Goal: Information Seeking & Learning: Check status

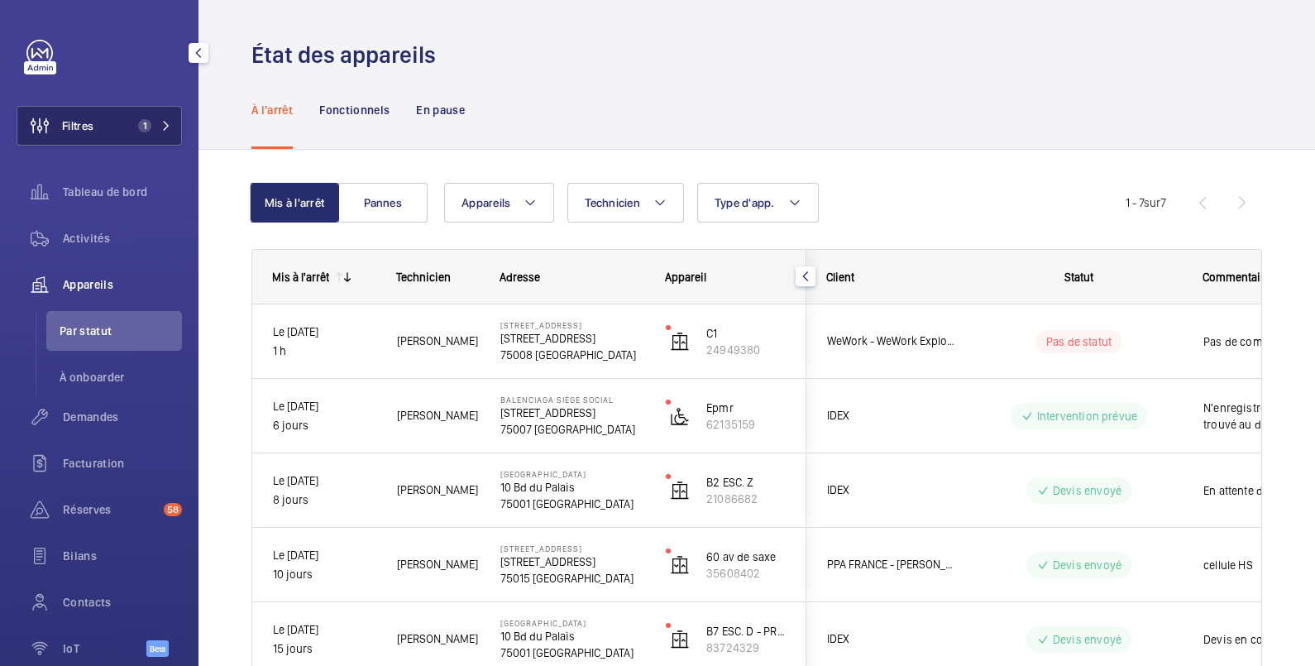
click at [91, 119] on span "Filtres" at bounding box center [77, 125] width 31 height 17
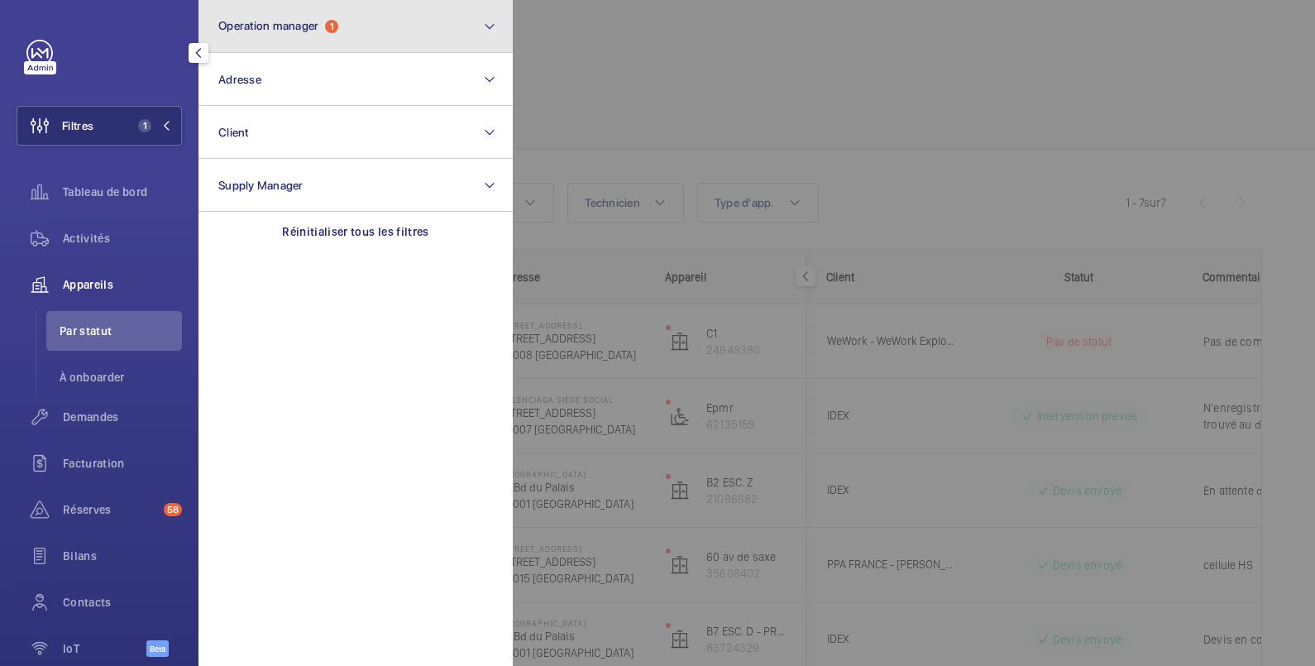
click at [280, 17] on button "Operation manager 1" at bounding box center [356, 26] width 314 height 53
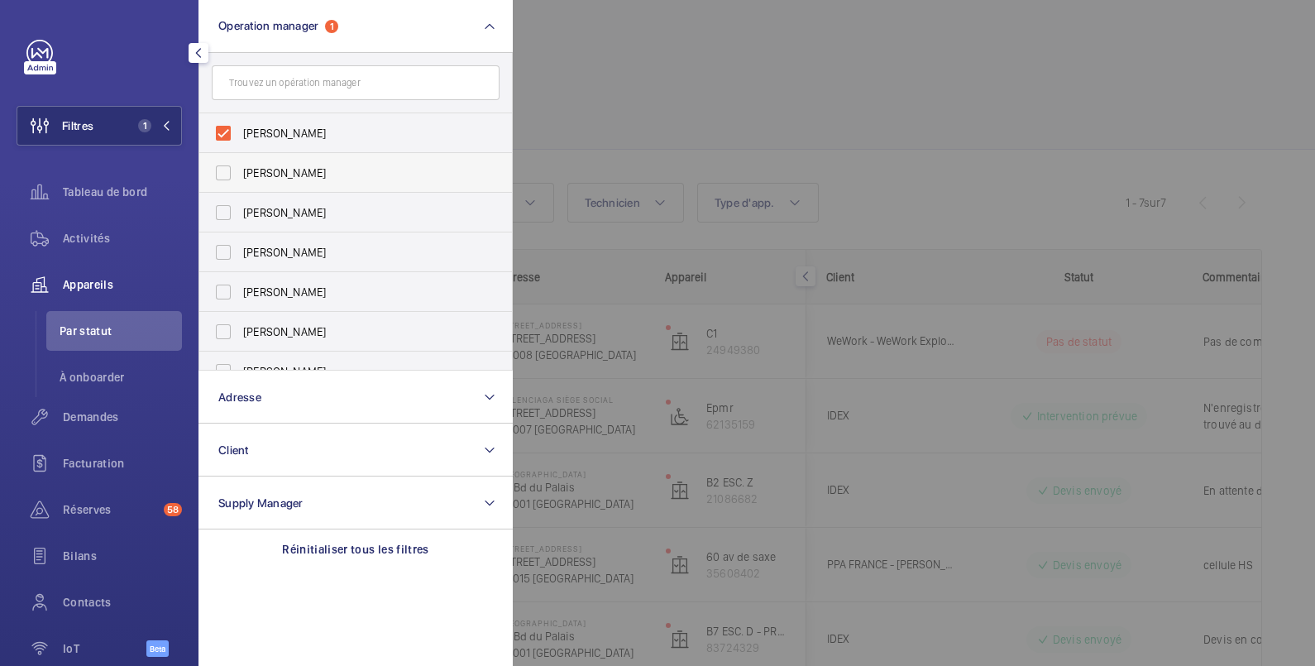
click at [267, 167] on span "[PERSON_NAME]" at bounding box center [357, 173] width 228 height 17
click at [240, 167] on input "[PERSON_NAME]" at bounding box center [223, 172] width 33 height 33
checkbox input "true"
click at [268, 135] on span "Anthony Mouchez" at bounding box center [357, 133] width 228 height 17
click at [240, 135] on input "Anthony Mouchez" at bounding box center [223, 133] width 33 height 33
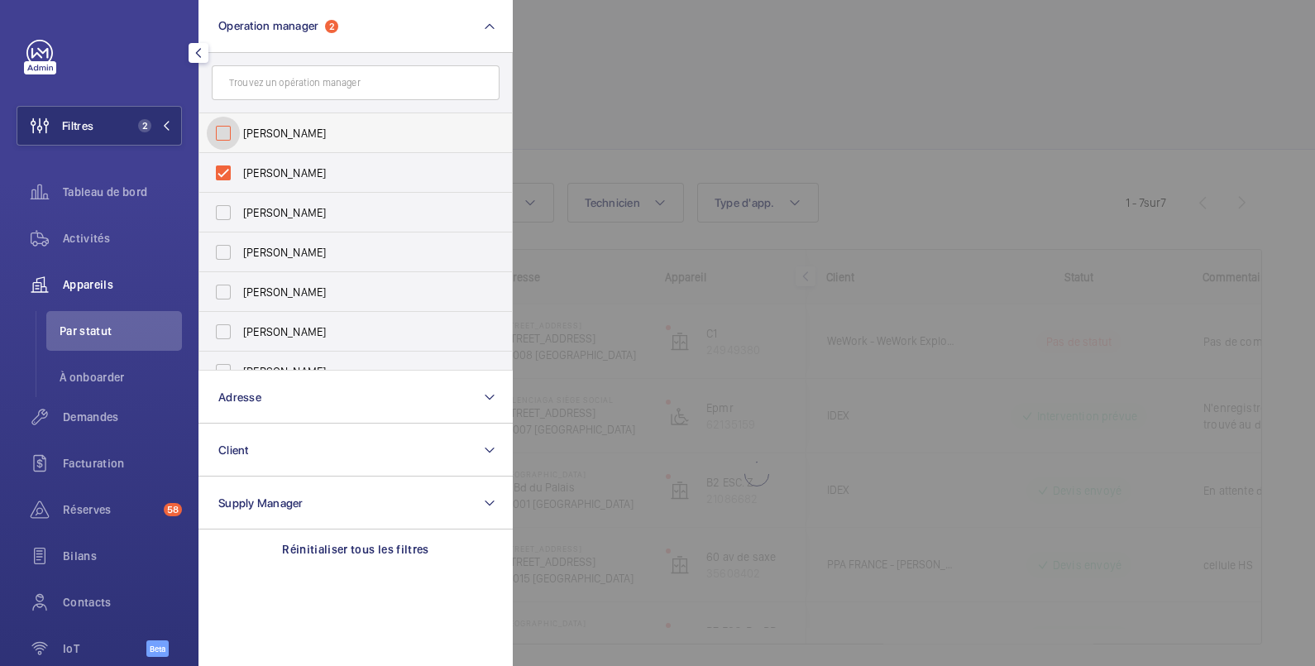
checkbox input "false"
click at [108, 239] on span "Activités" at bounding box center [122, 238] width 119 height 17
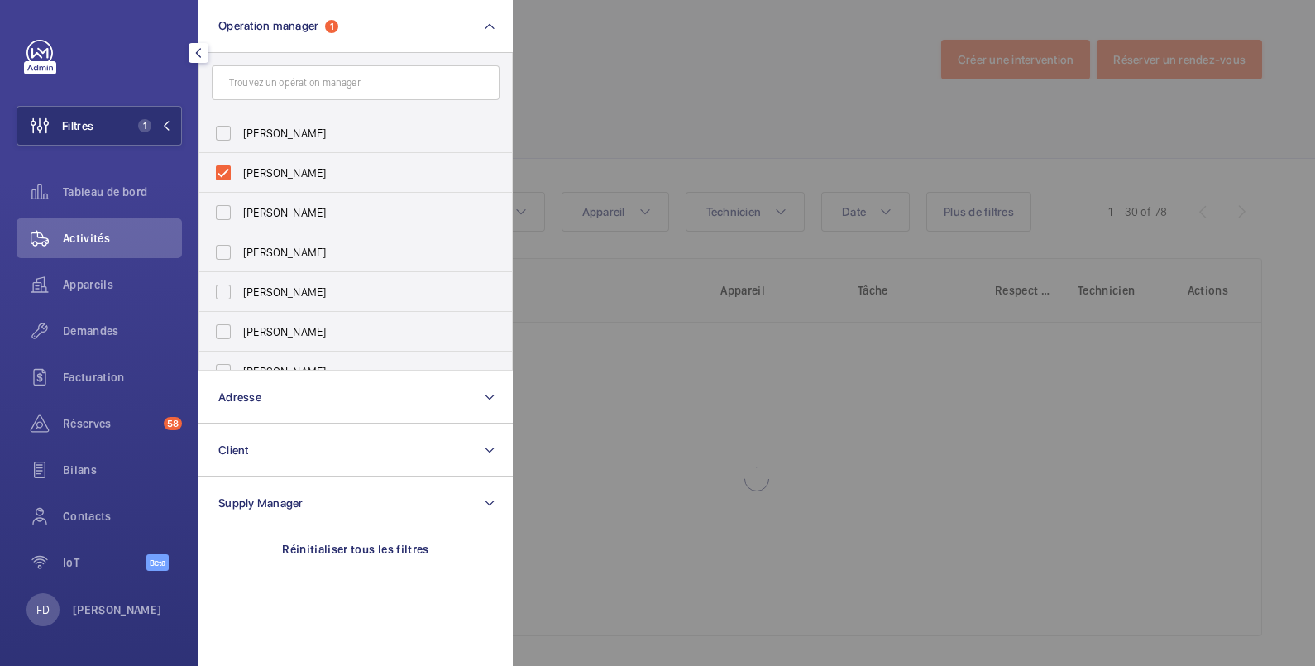
click at [645, 97] on div at bounding box center [1170, 333] width 1315 height 666
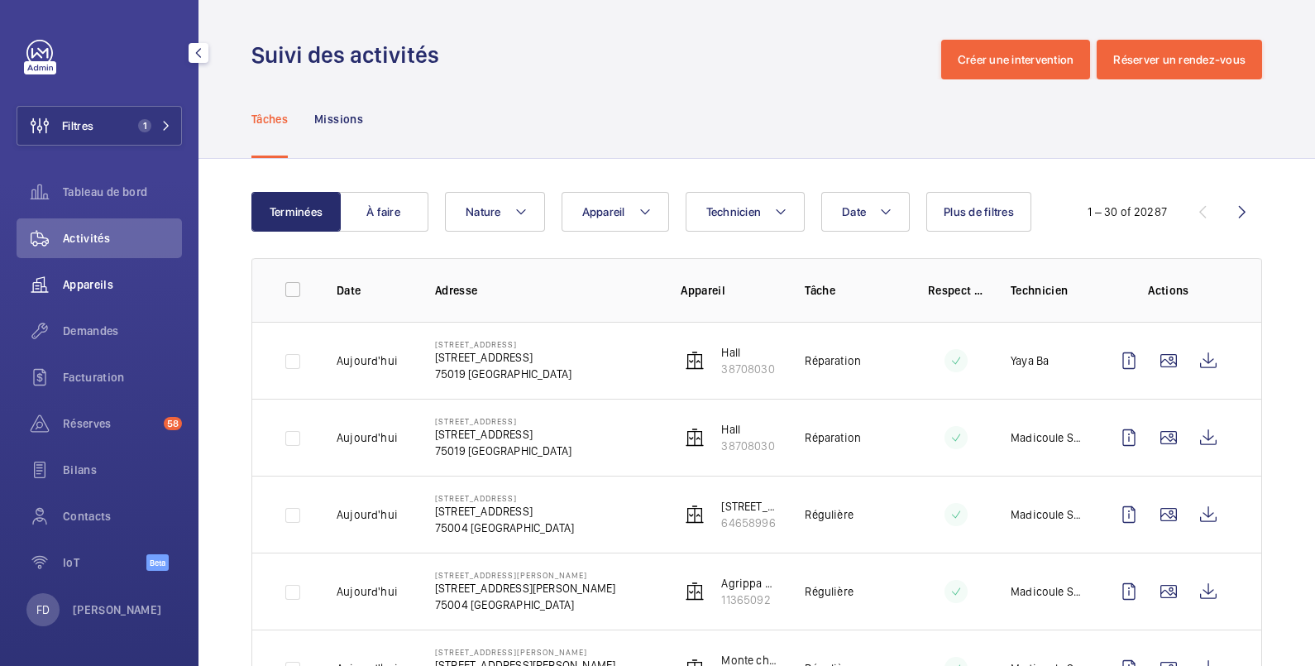
click at [84, 280] on span "Appareils" at bounding box center [122, 284] width 119 height 17
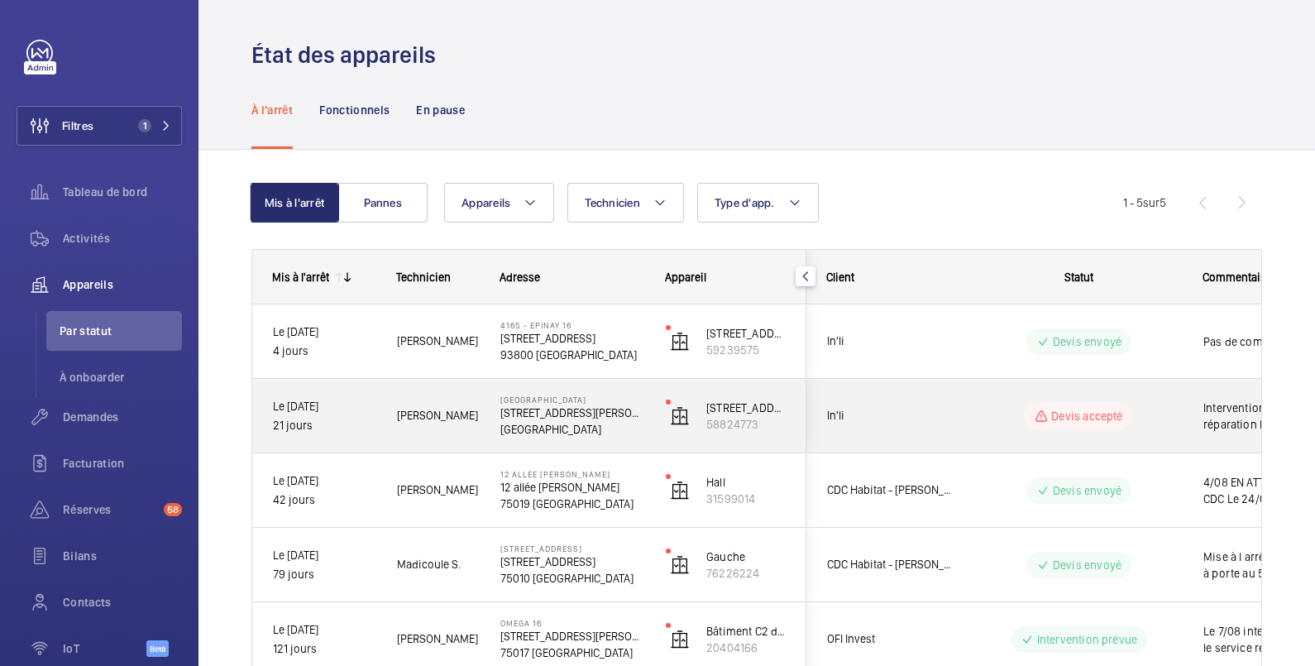
click at [1210, 401] on span "Intervention du service réparation le 24 pour évaluer les dégâts" at bounding box center [1289, 416] width 171 height 33
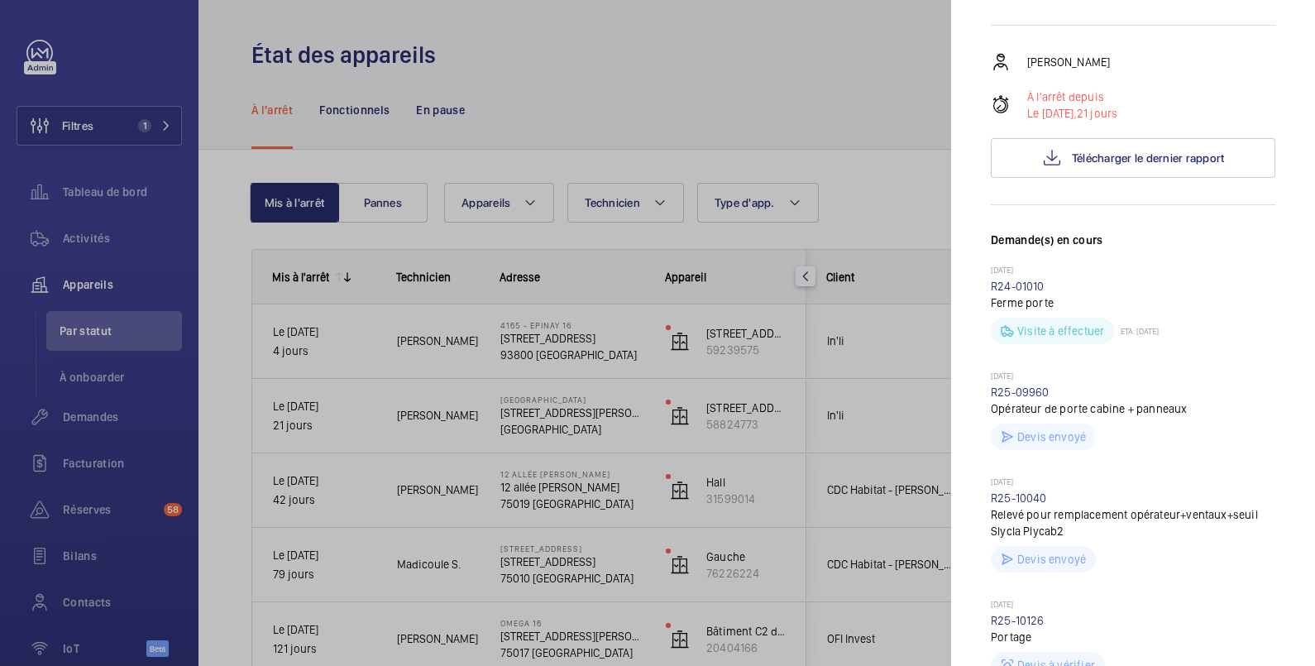
scroll to position [551, 0]
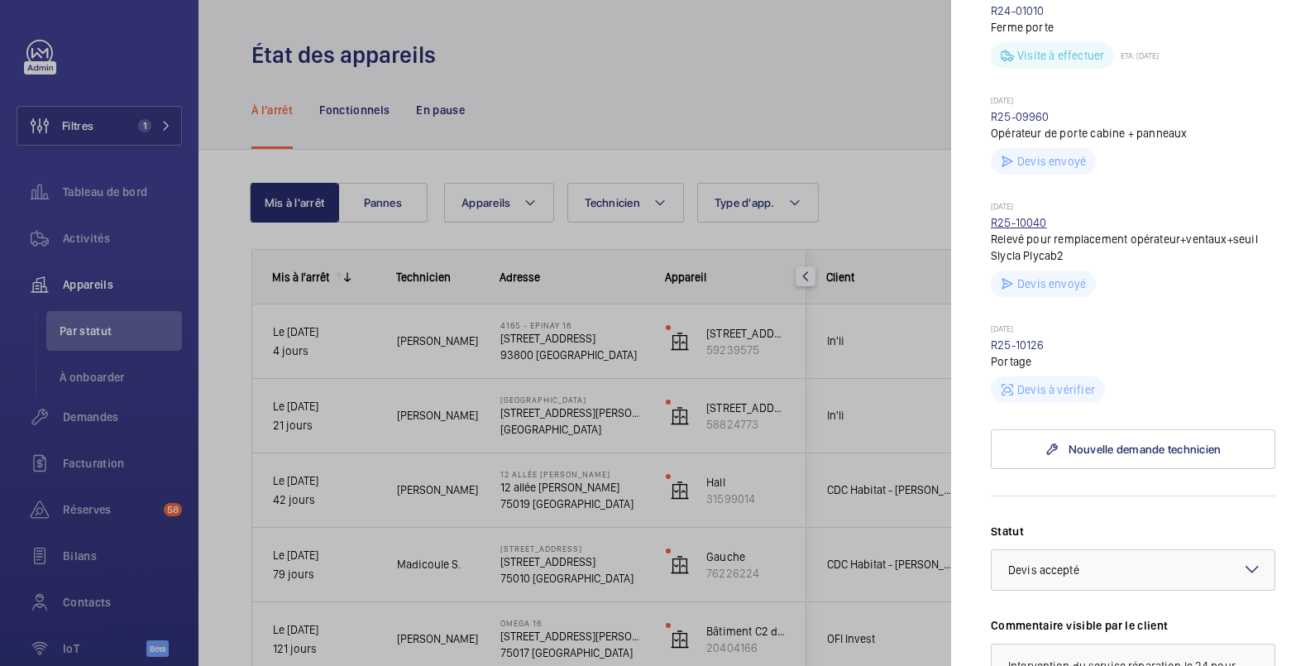
click at [1034, 223] on link "R25-10040" at bounding box center [1019, 222] width 56 height 13
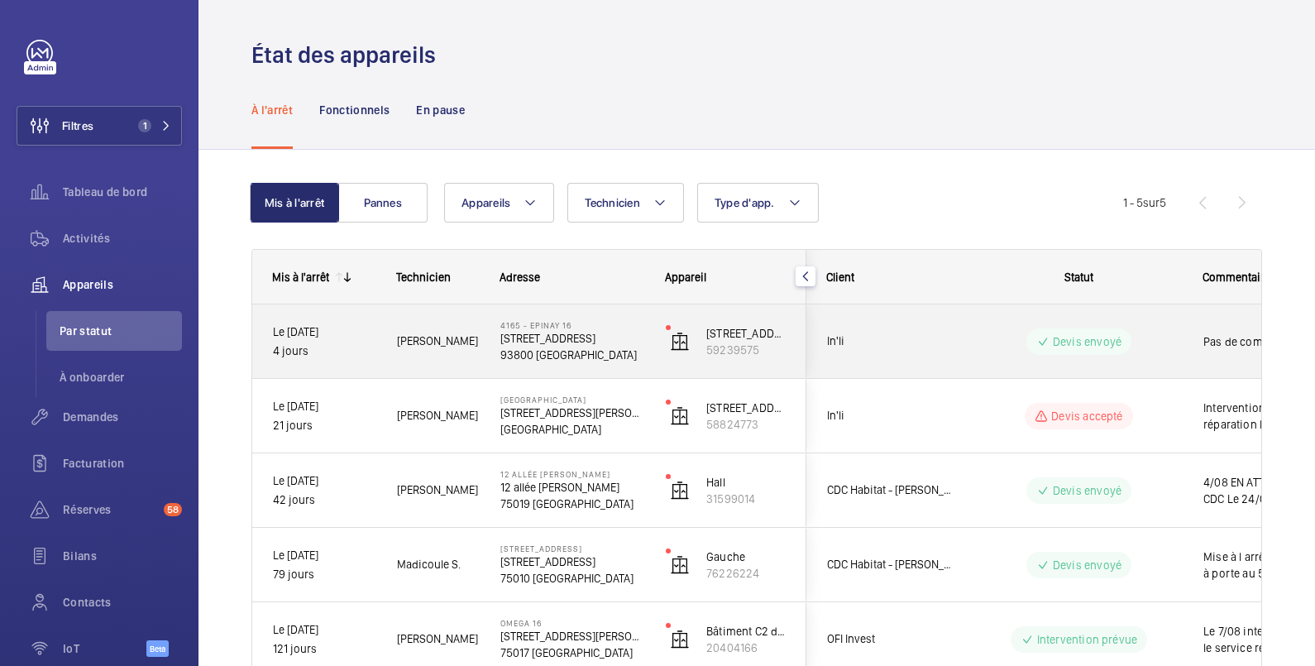
click at [1166, 330] on wm-front-pills-cell "Devis envoyé" at bounding box center [1079, 341] width 206 height 26
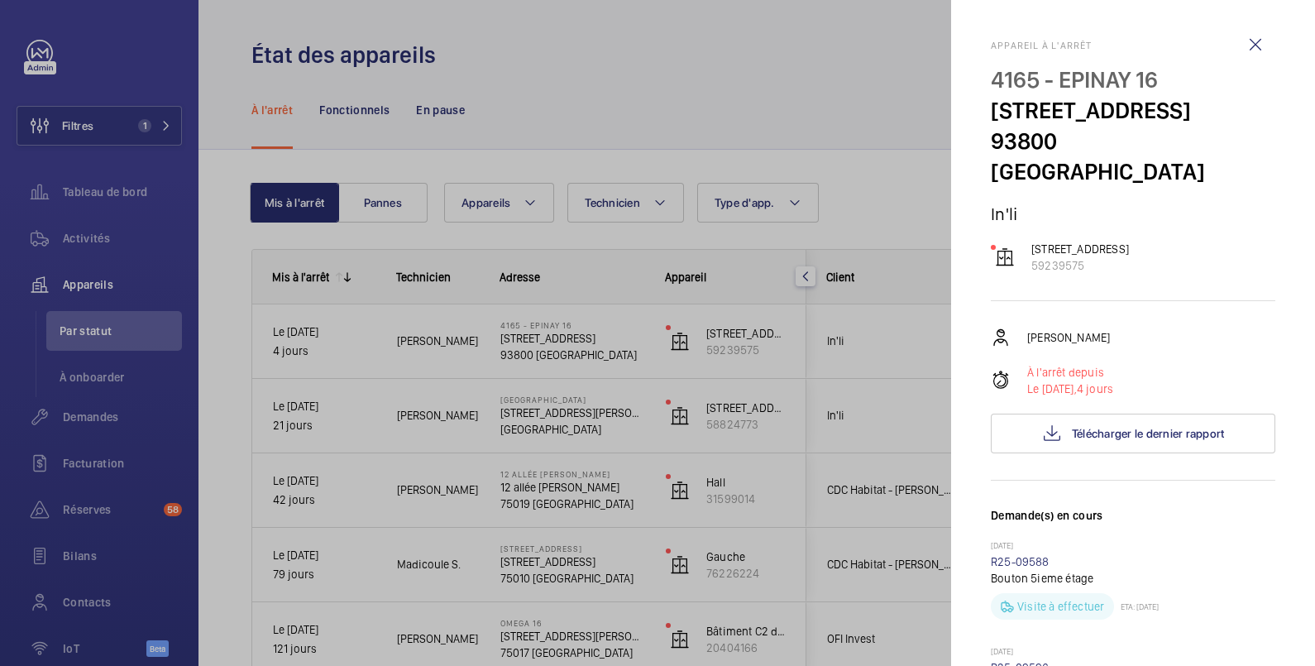
scroll to position [276, 0]
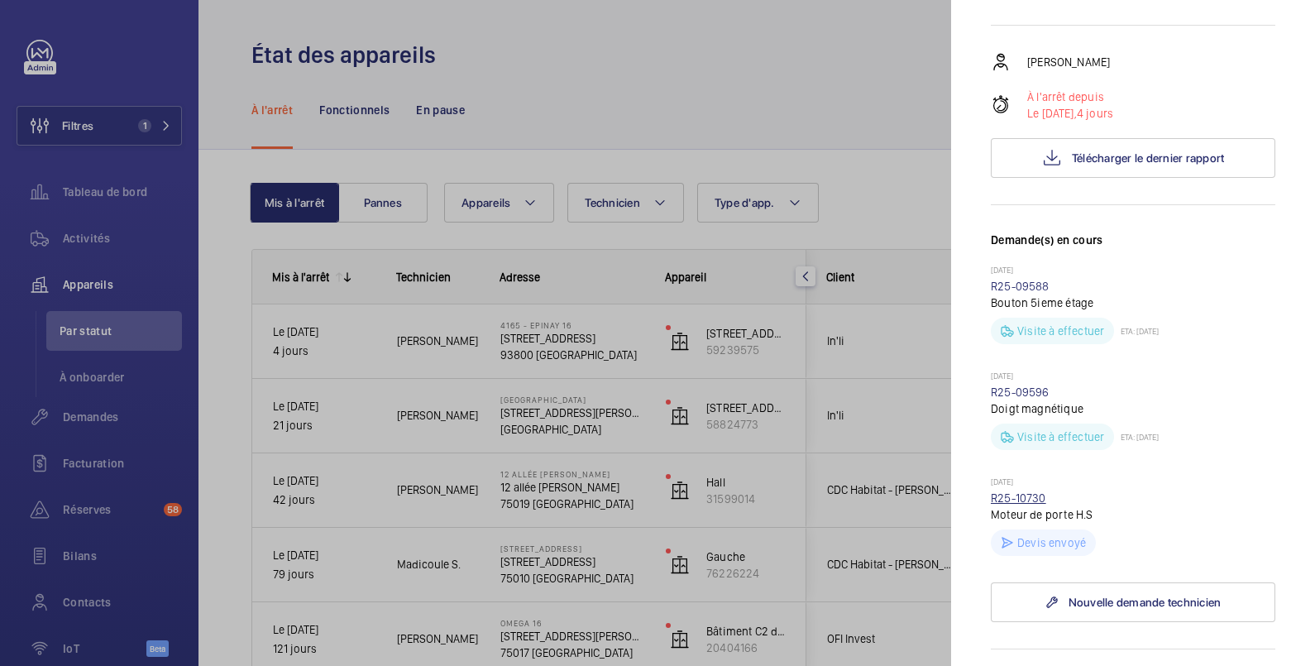
click at [1021, 494] on link "R25-10730" at bounding box center [1018, 497] width 55 height 13
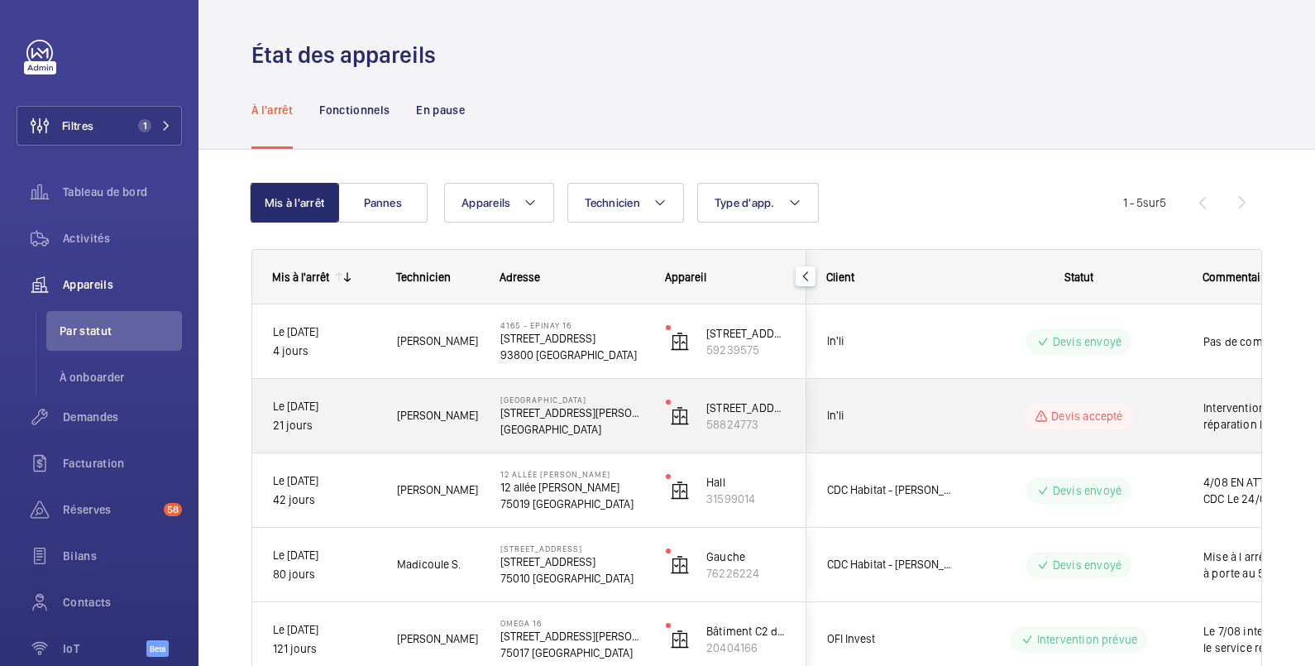
click at [1175, 410] on wm-front-pills-cell "Devis accepté" at bounding box center [1079, 416] width 206 height 26
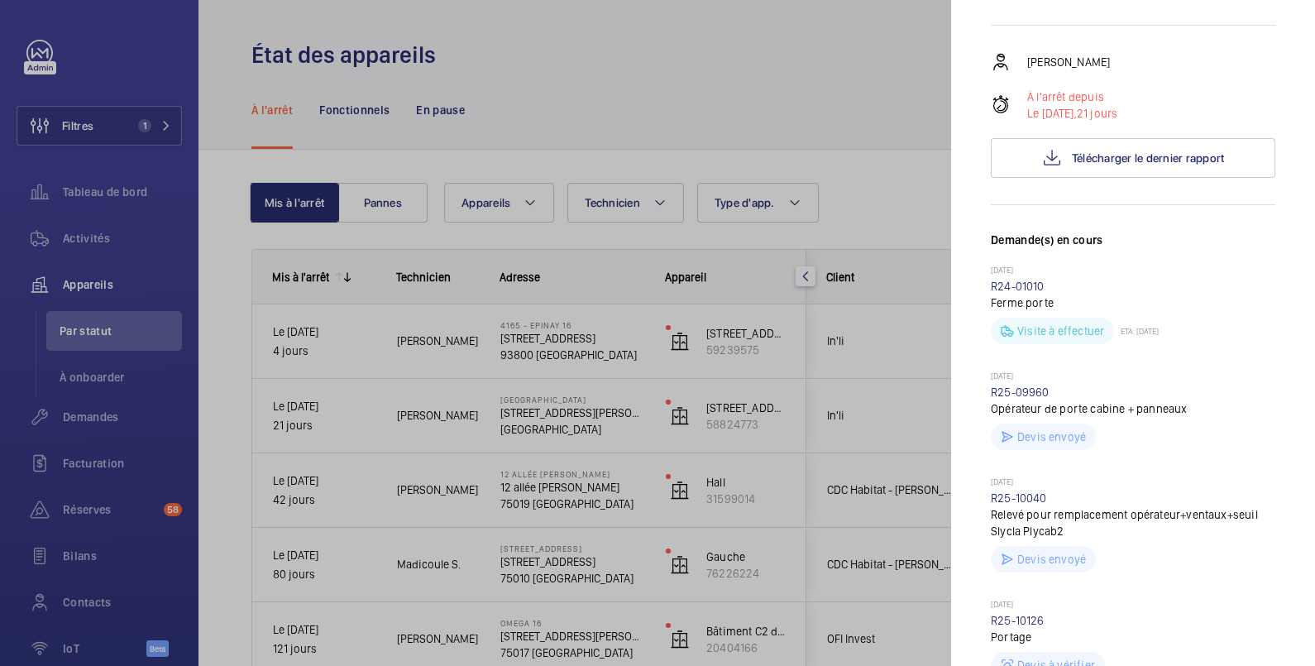
scroll to position [551, 0]
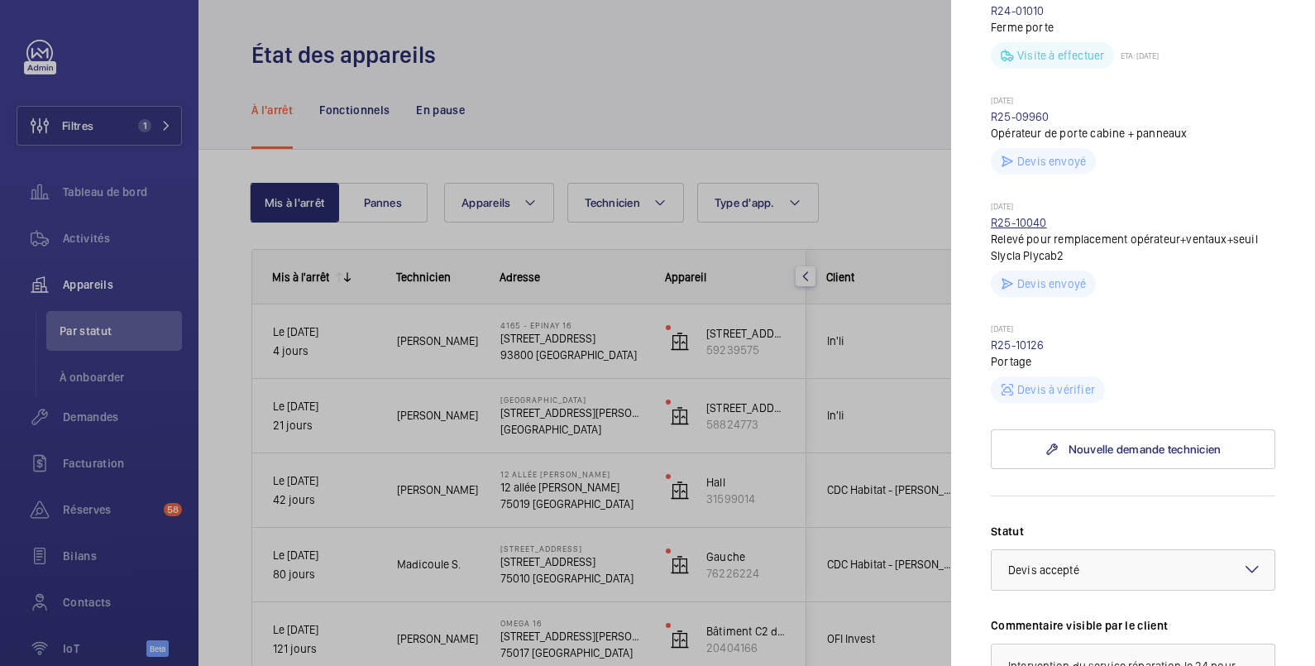
click at [1034, 222] on link "R25-10040" at bounding box center [1019, 222] width 56 height 13
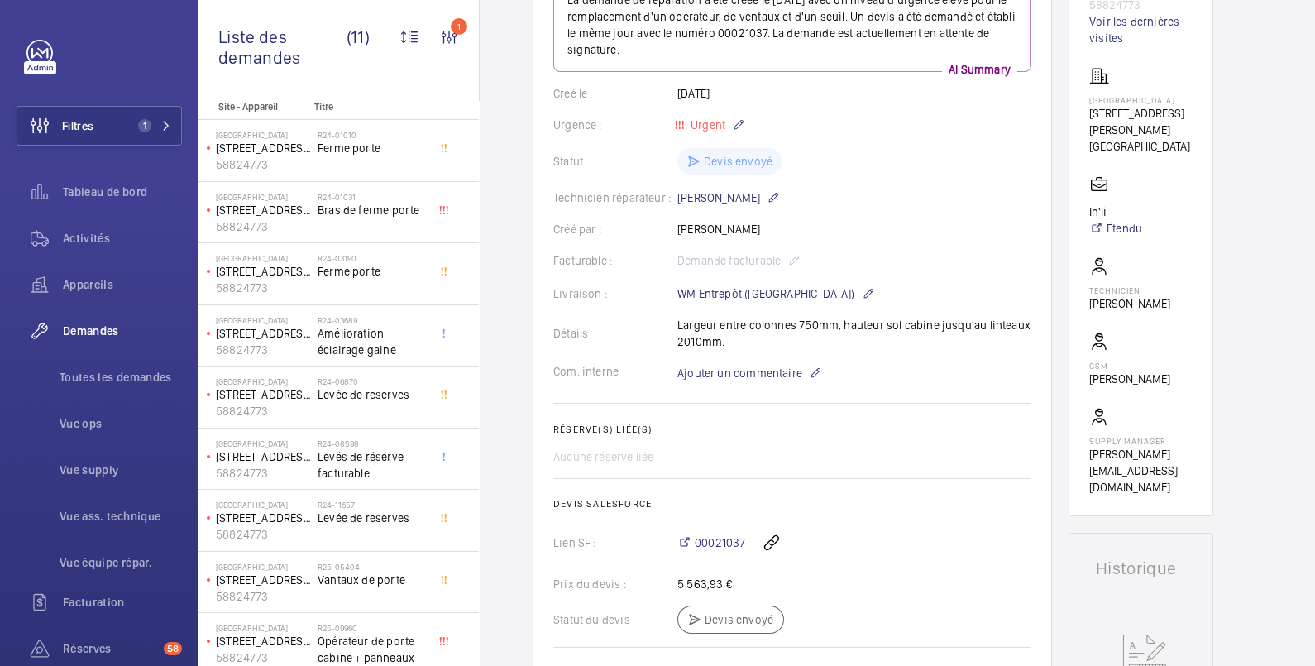
scroll to position [551, 0]
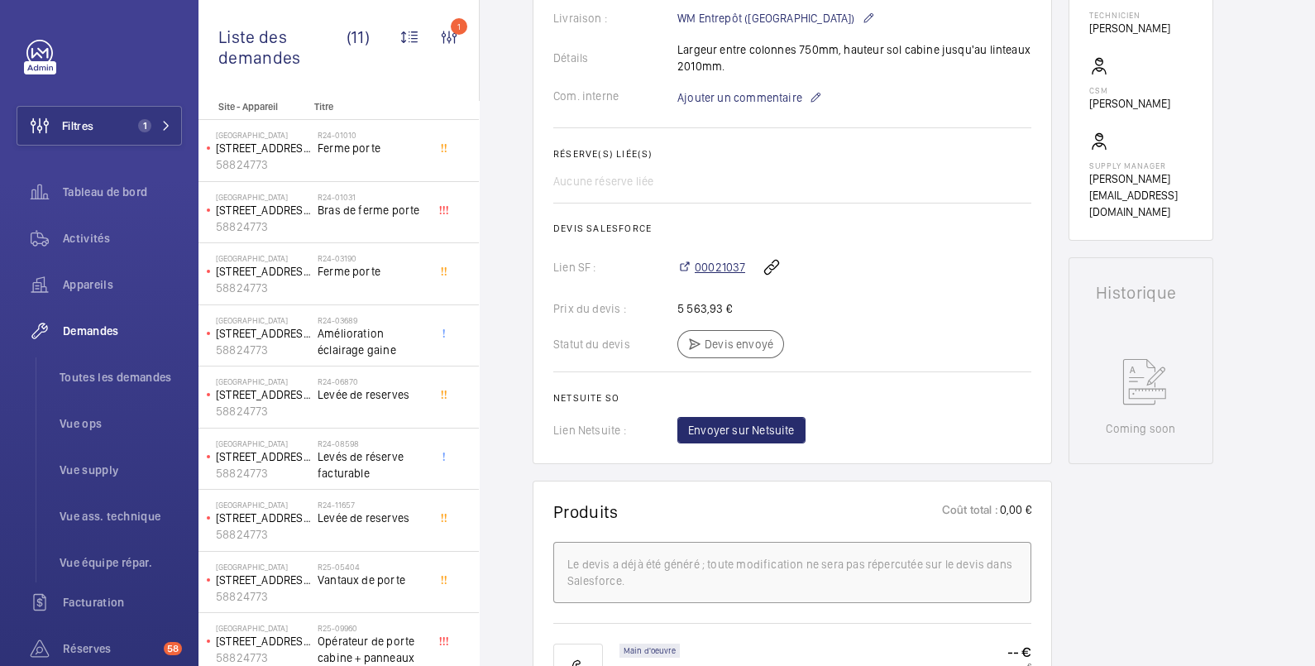
click at [726, 263] on span "00021037" at bounding box center [720, 267] width 50 height 17
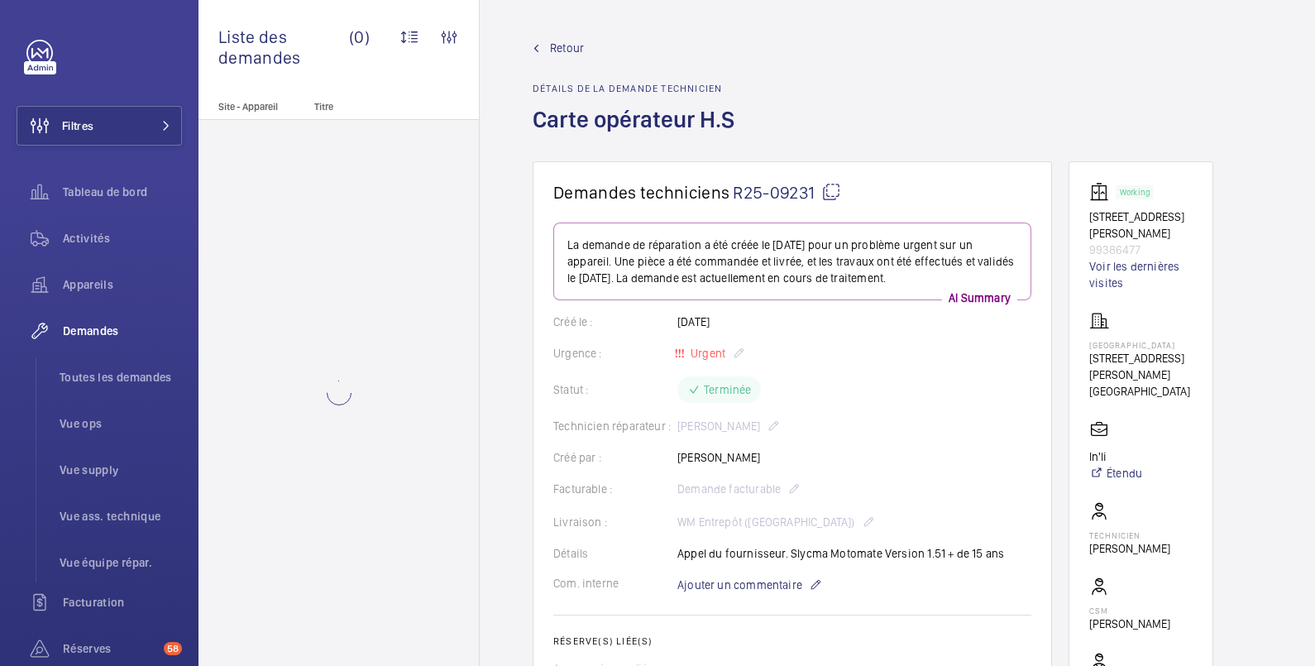
scroll to position [276, 0]
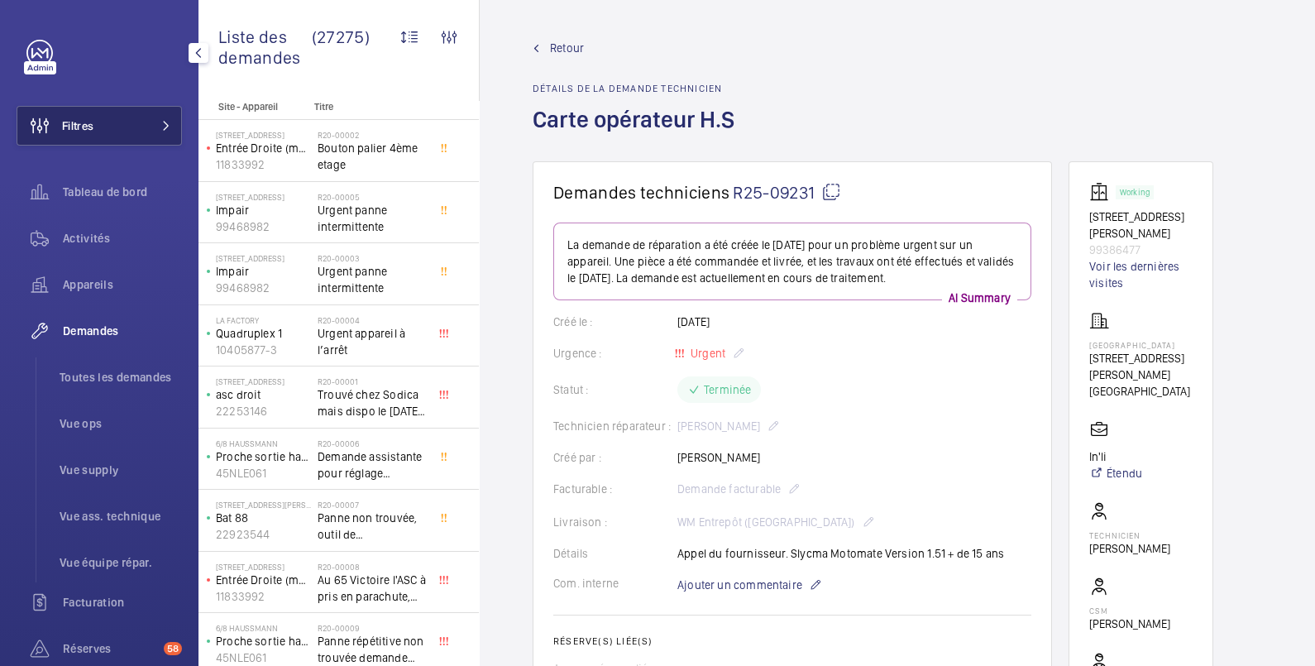
click at [81, 120] on span "Filtres" at bounding box center [77, 125] width 31 height 17
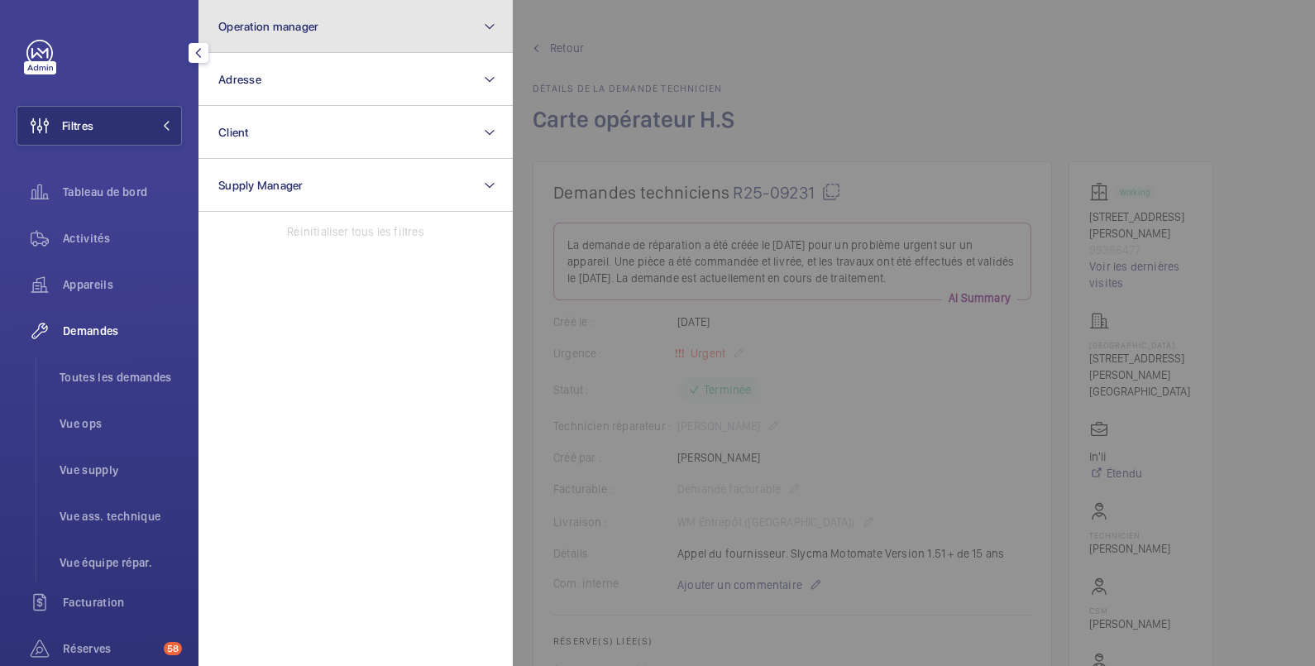
click at [247, 29] on span "Operation manager" at bounding box center [268, 26] width 100 height 13
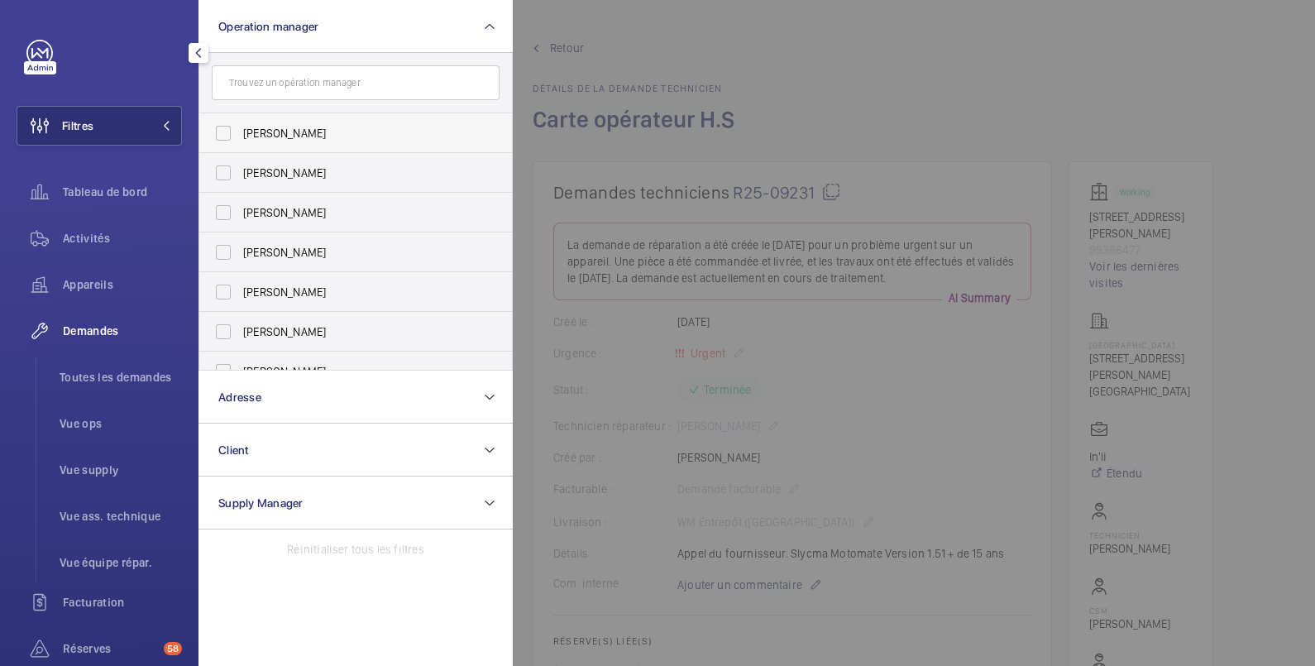
click at [271, 142] on label "[PERSON_NAME]" at bounding box center [343, 133] width 288 height 40
click at [240, 142] on input "[PERSON_NAME]" at bounding box center [223, 133] width 33 height 33
checkbox input "true"
click at [103, 239] on span "Activités" at bounding box center [122, 238] width 119 height 17
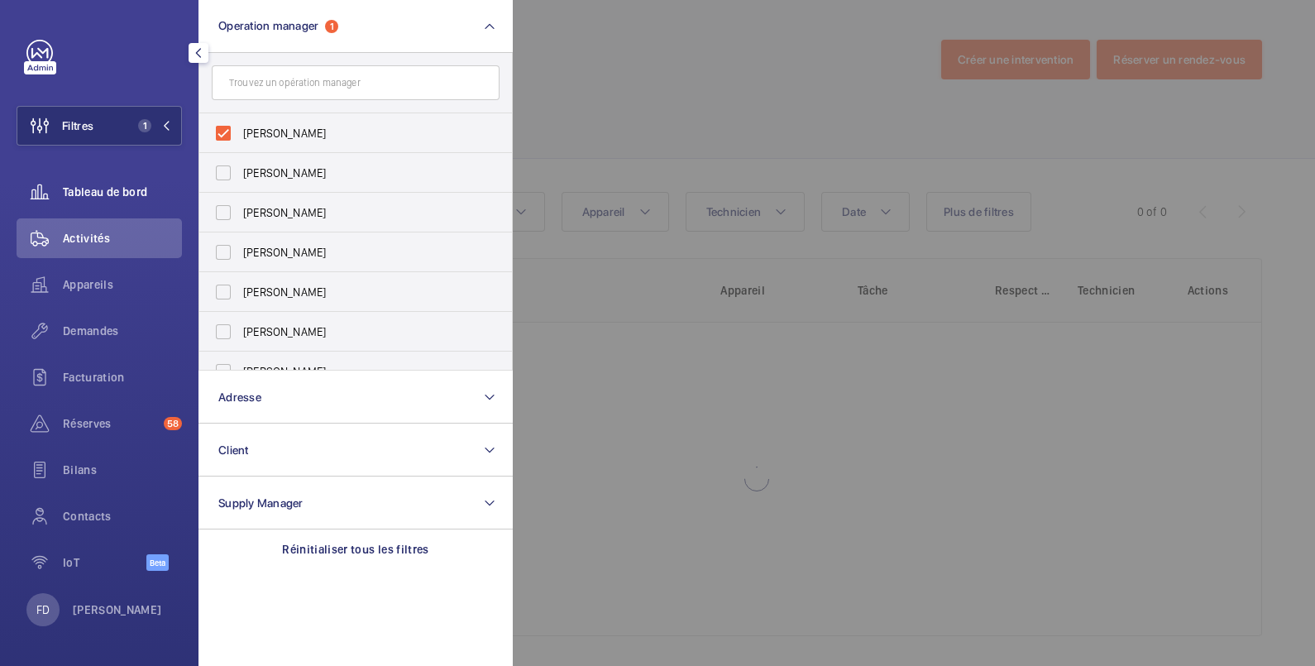
click at [113, 184] on span "Tableau de bord" at bounding box center [122, 192] width 119 height 17
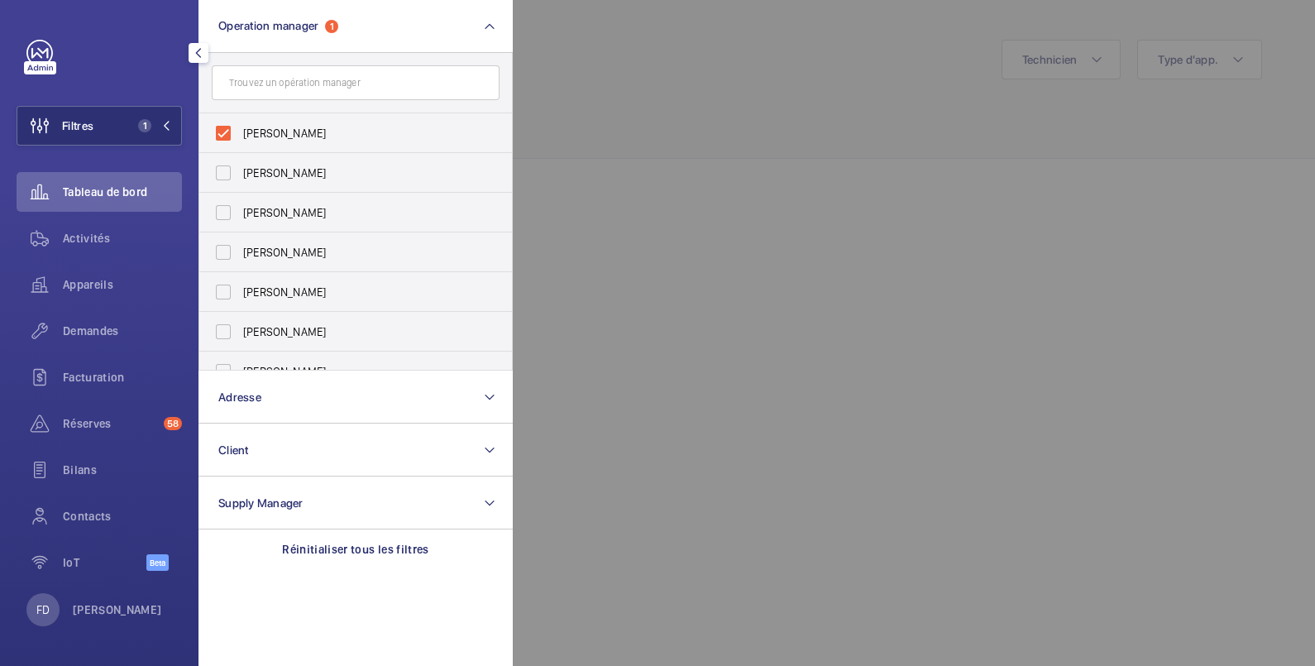
click at [682, 41] on div at bounding box center [1170, 333] width 1315 height 666
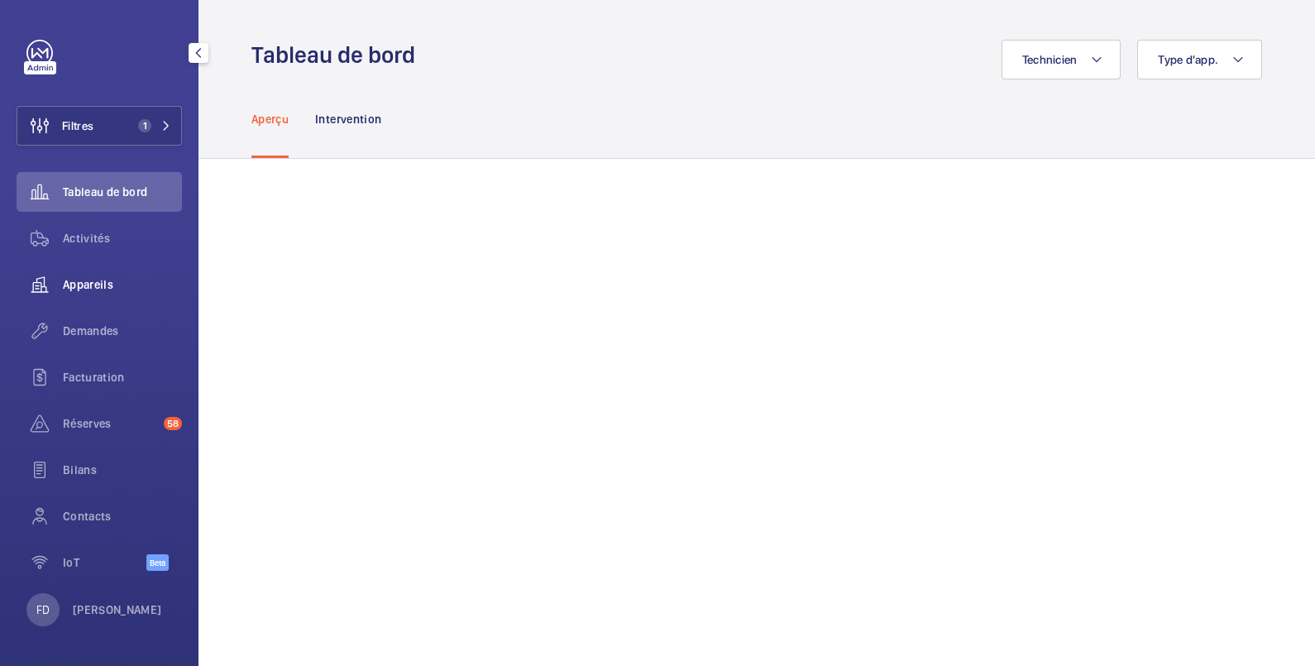
click at [84, 281] on span "Appareils" at bounding box center [122, 284] width 119 height 17
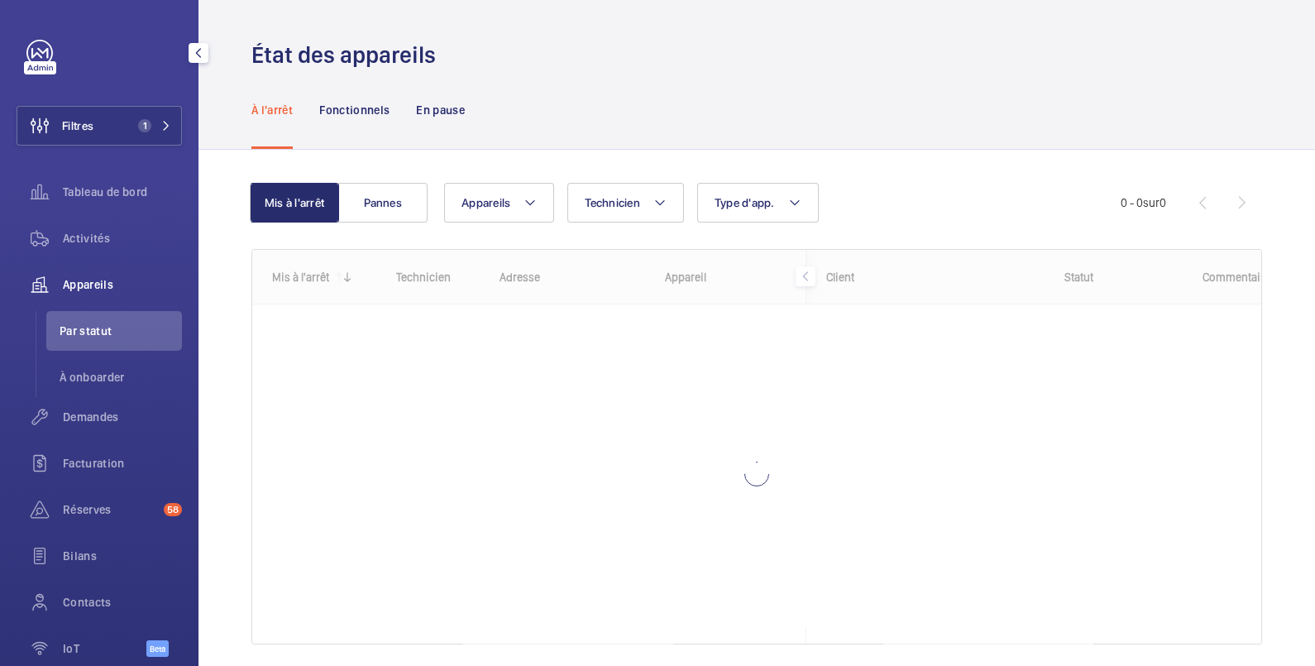
click at [95, 277] on span "Appareils" at bounding box center [122, 284] width 119 height 17
click at [110, 198] on span "Tableau de bord" at bounding box center [122, 192] width 119 height 17
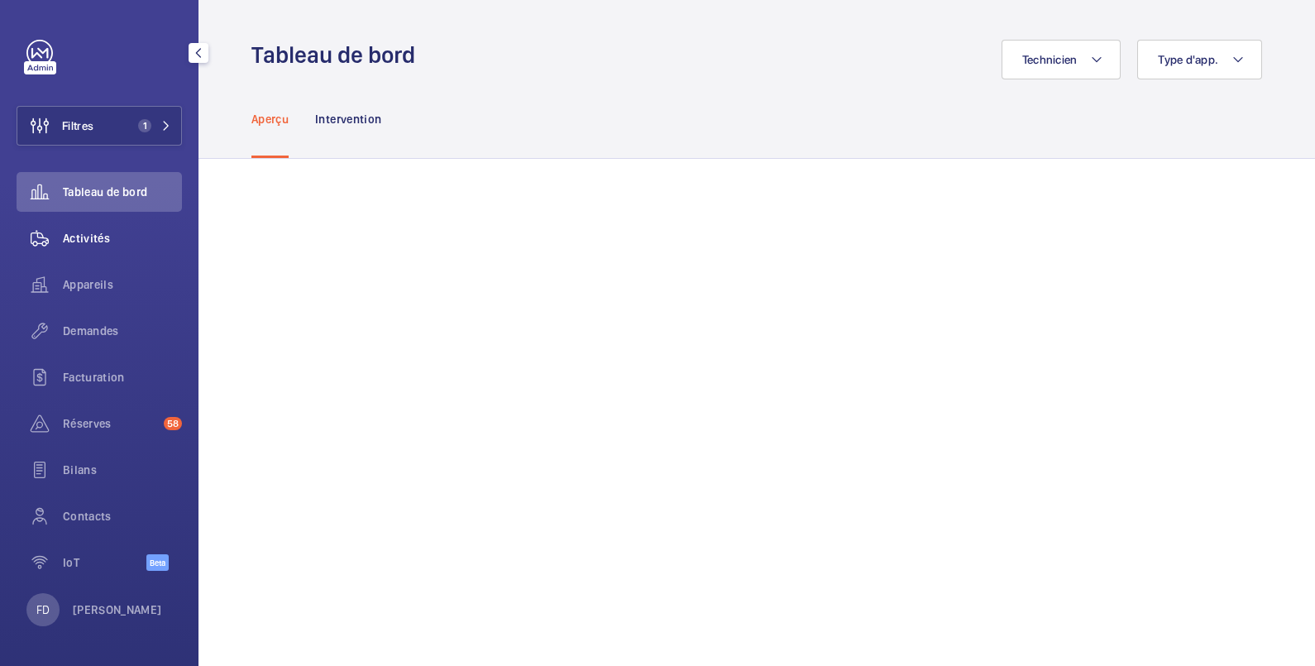
click at [108, 239] on span "Activités" at bounding box center [122, 238] width 119 height 17
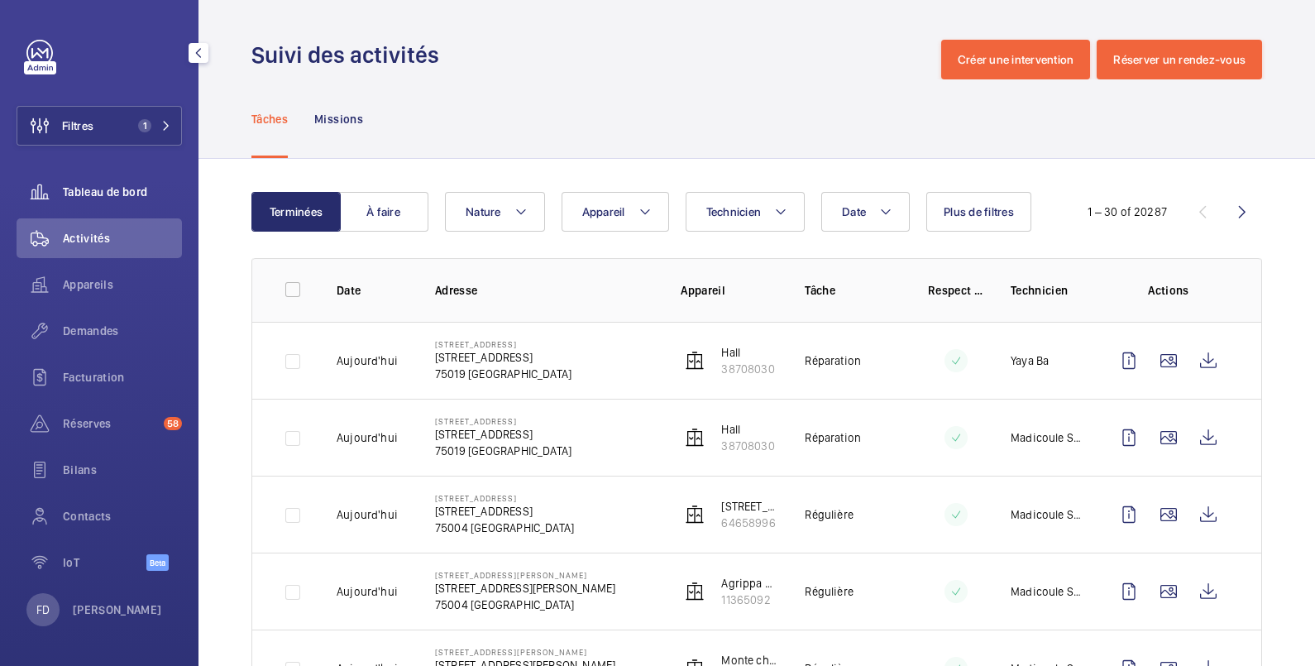
click at [112, 196] on span "Tableau de bord" at bounding box center [122, 192] width 119 height 17
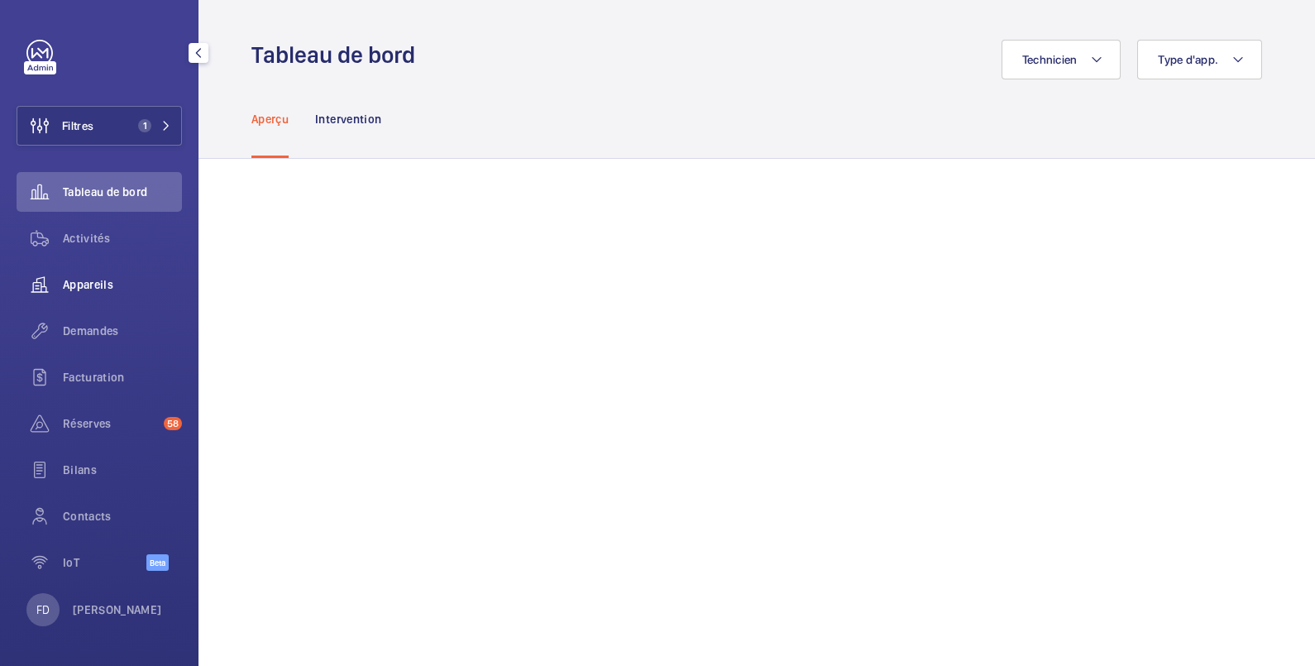
click at [84, 280] on span "Appareils" at bounding box center [122, 284] width 119 height 17
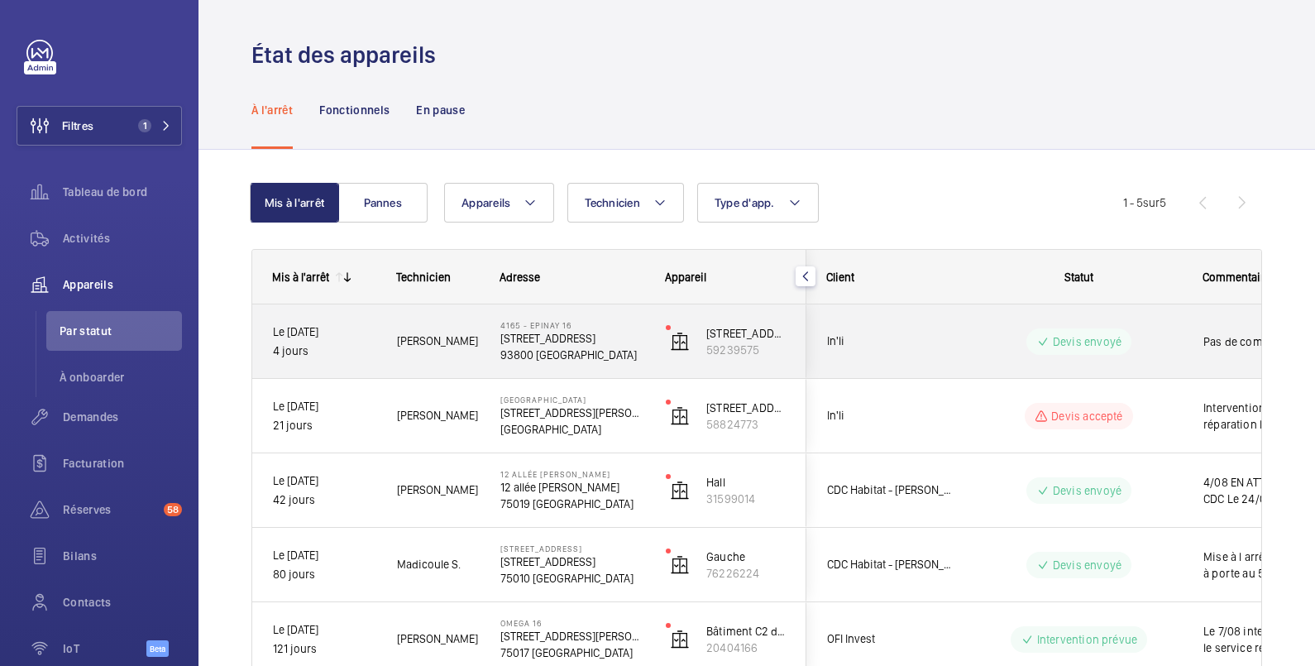
click at [1213, 330] on div "Pas de commentaire" at bounding box center [1289, 342] width 171 height 38
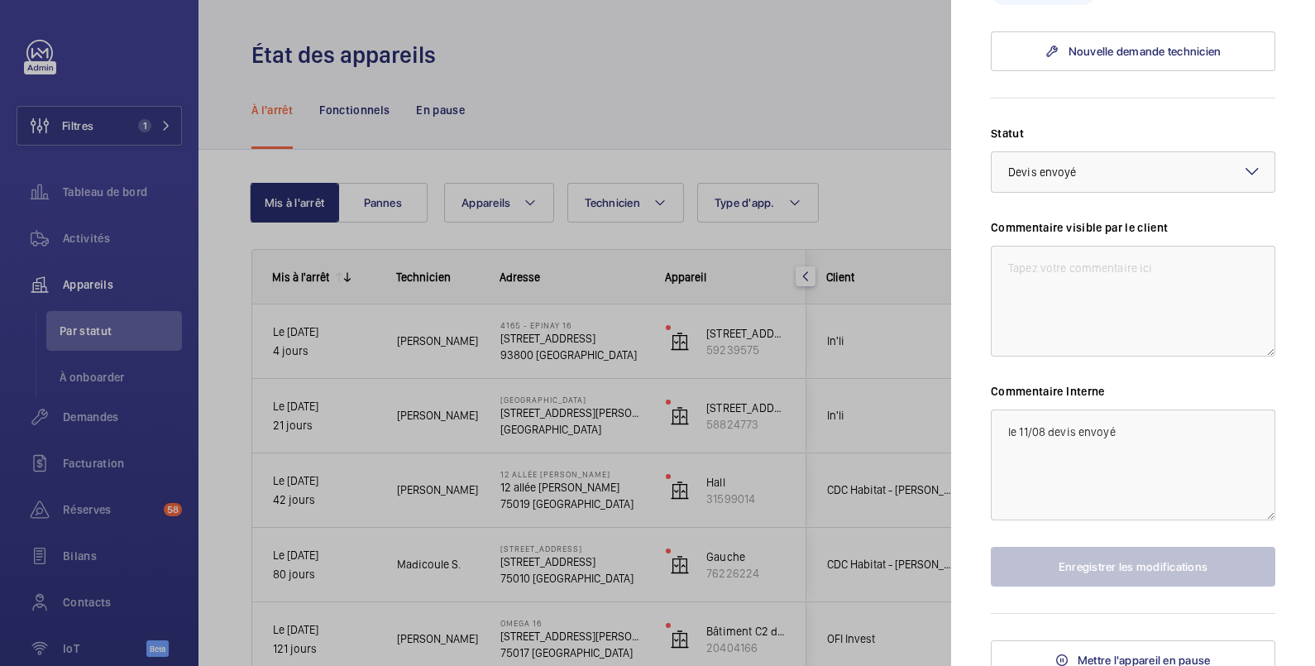
scroll to position [551, 0]
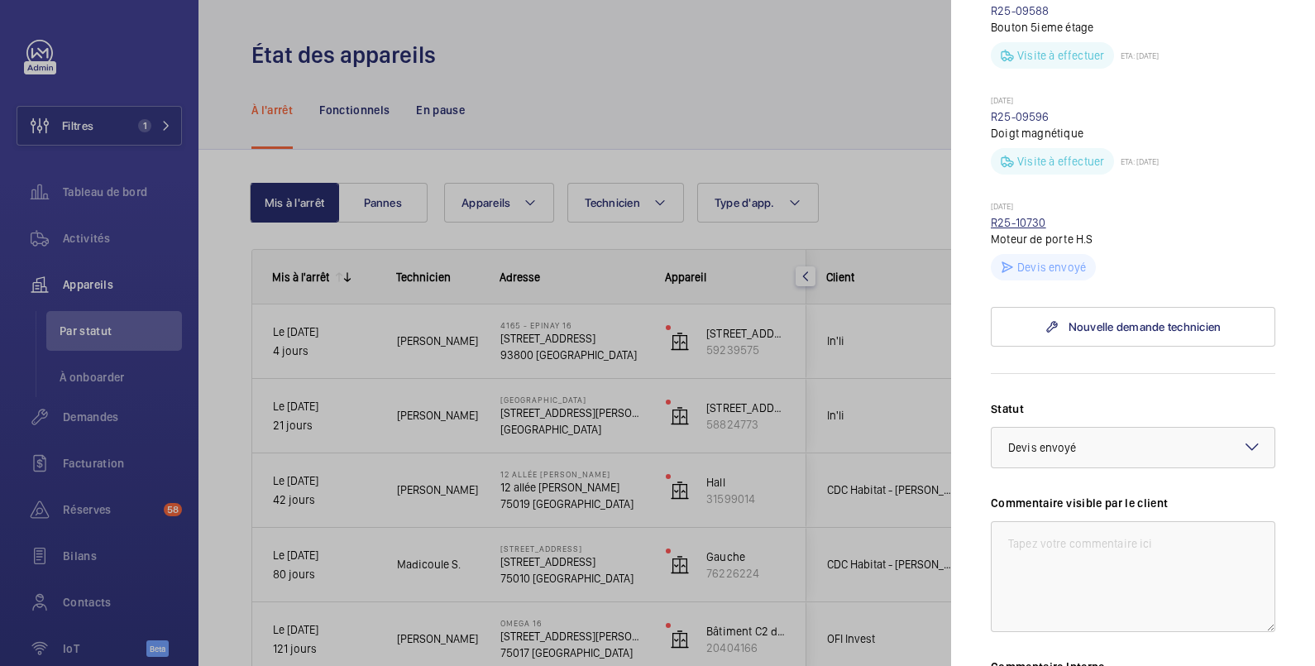
click at [1018, 216] on link "R25-10730" at bounding box center [1018, 222] width 55 height 13
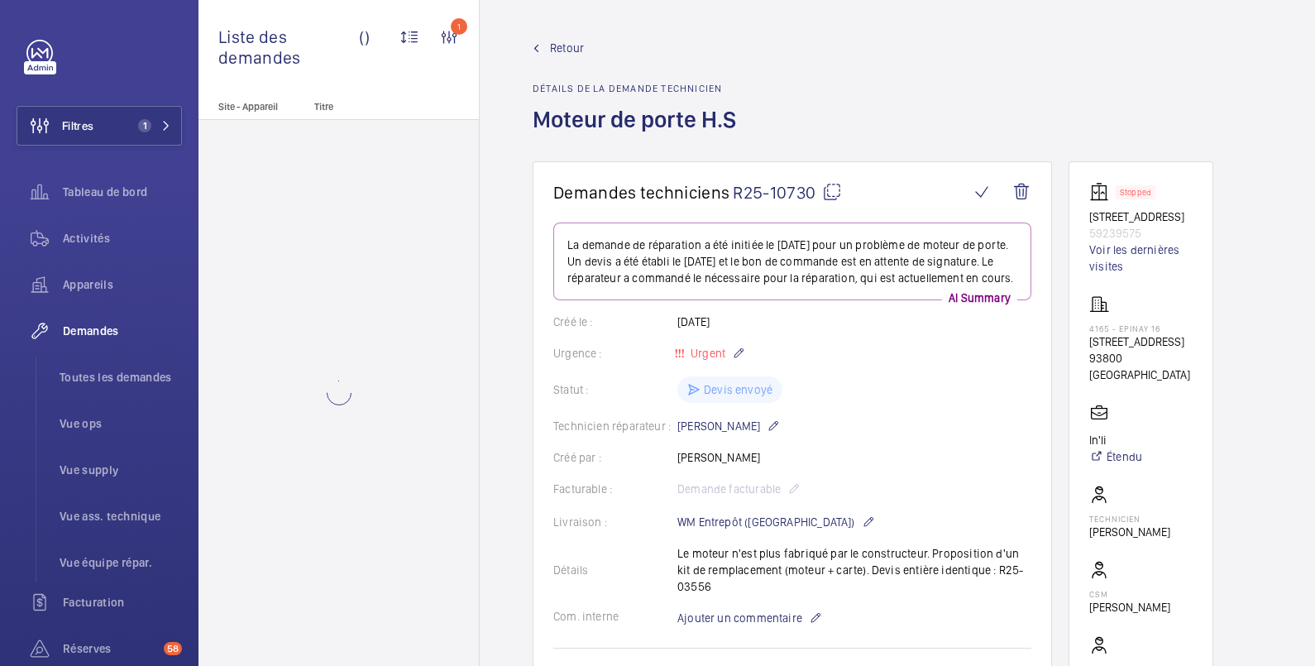
scroll to position [276, 0]
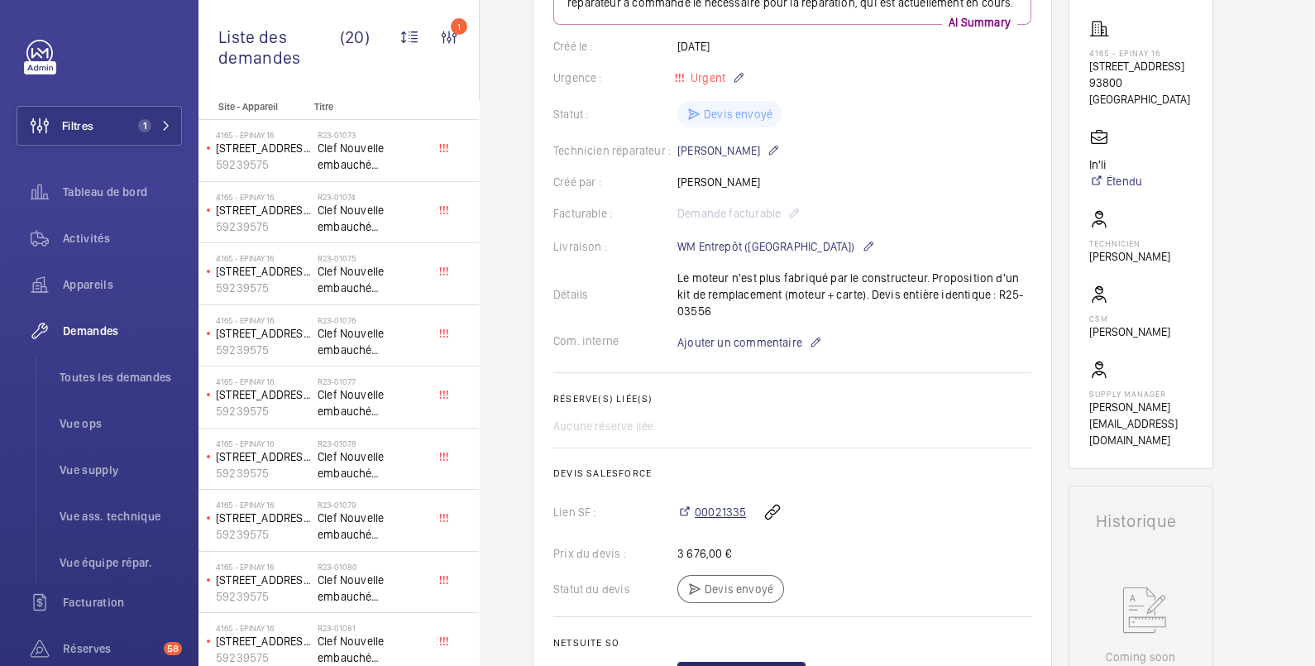
click at [737, 520] on span "00021335" at bounding box center [720, 512] width 51 height 17
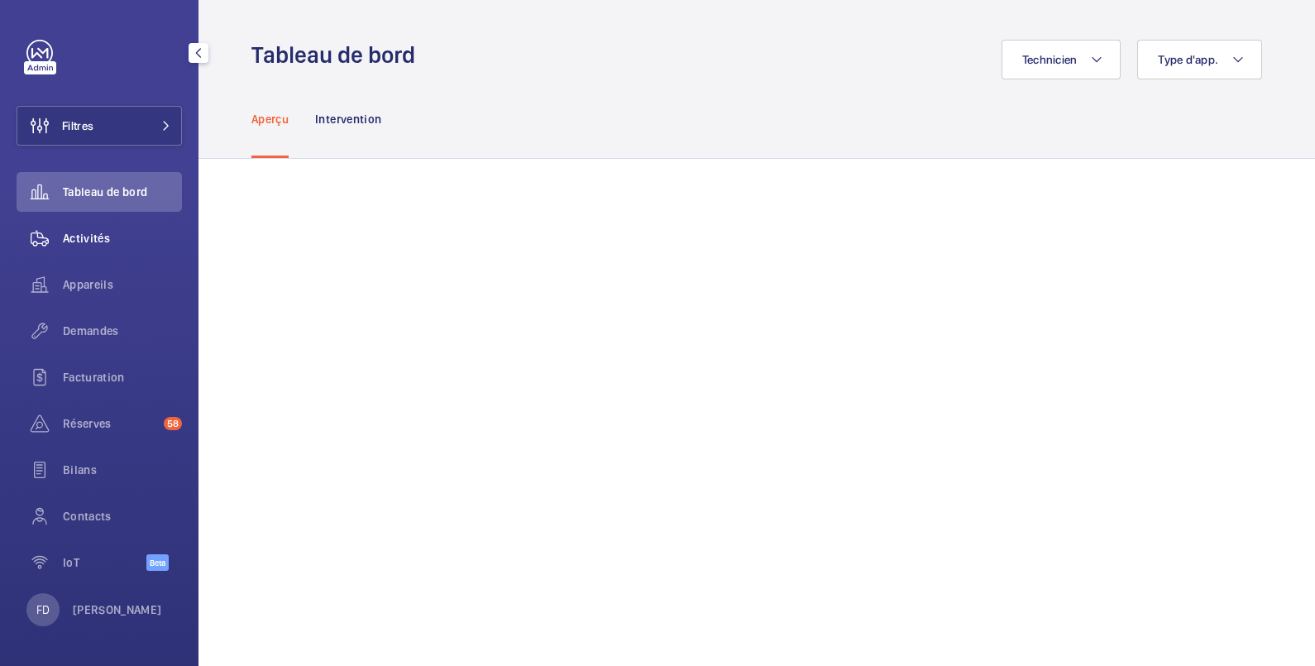
click at [81, 240] on span "Activités" at bounding box center [122, 238] width 119 height 17
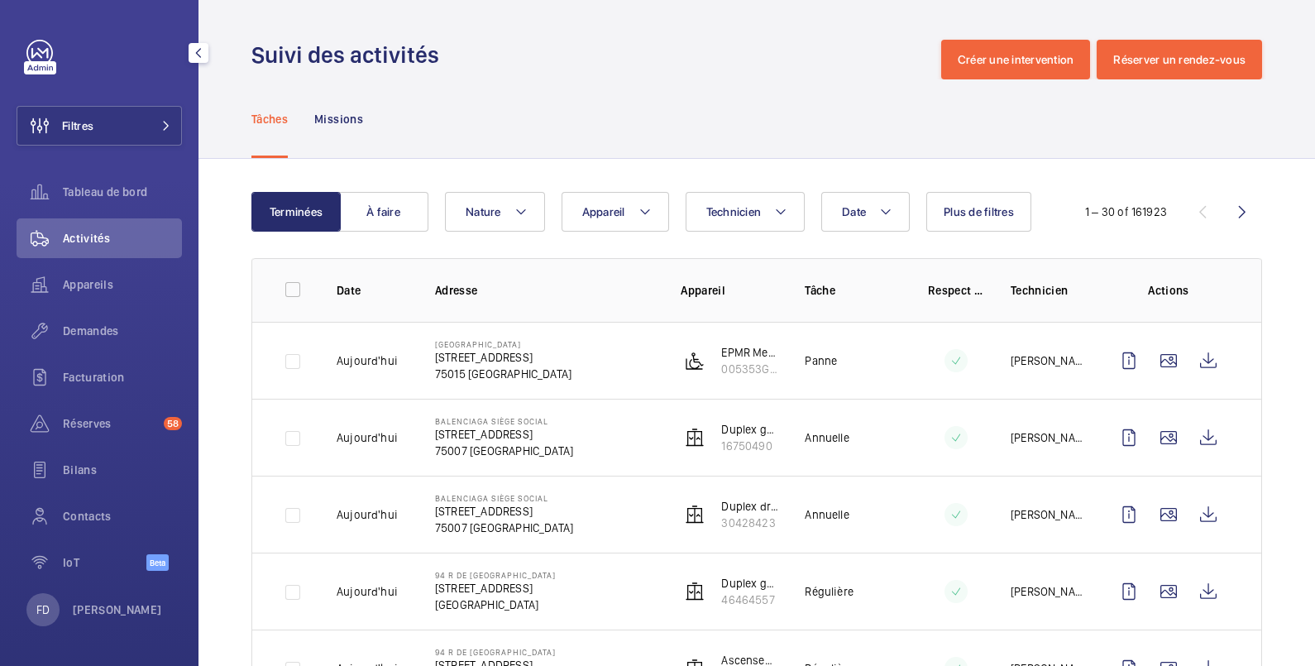
drag, startPoint x: 89, startPoint y: 132, endPoint x: 165, endPoint y: 96, distance: 85.1
click at [92, 132] on span "Filtres" at bounding box center [77, 125] width 31 height 17
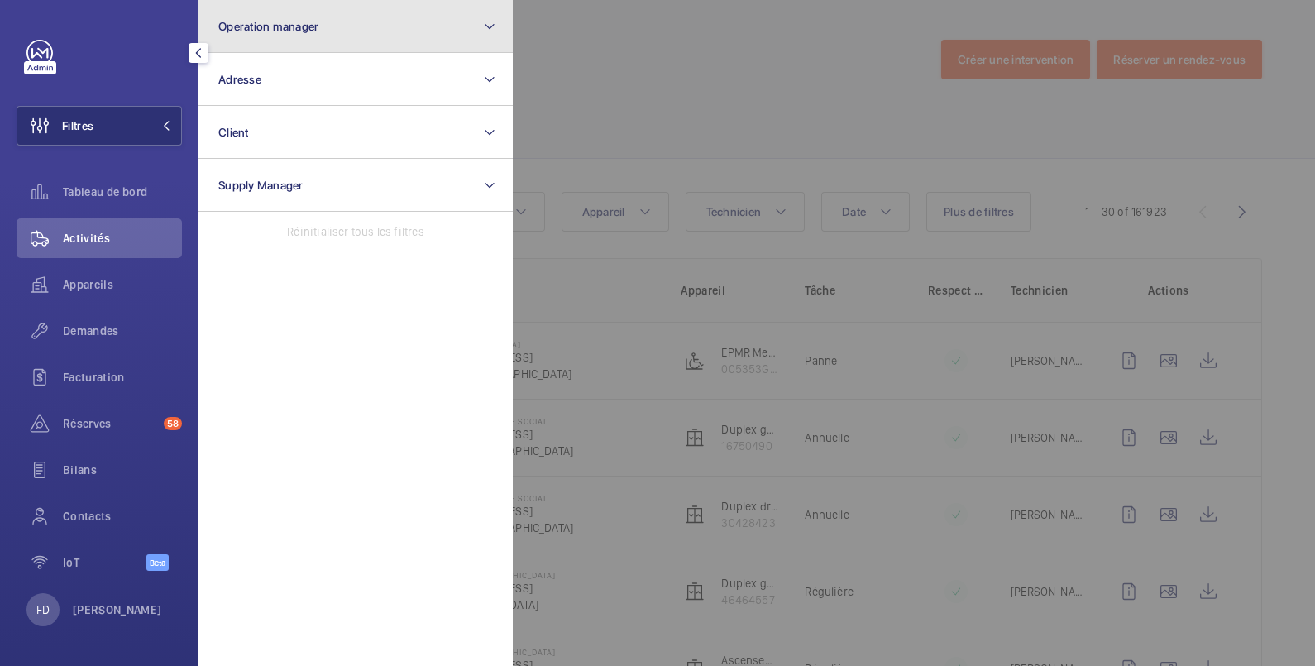
click at [271, 26] on span "Operation manager" at bounding box center [268, 26] width 100 height 13
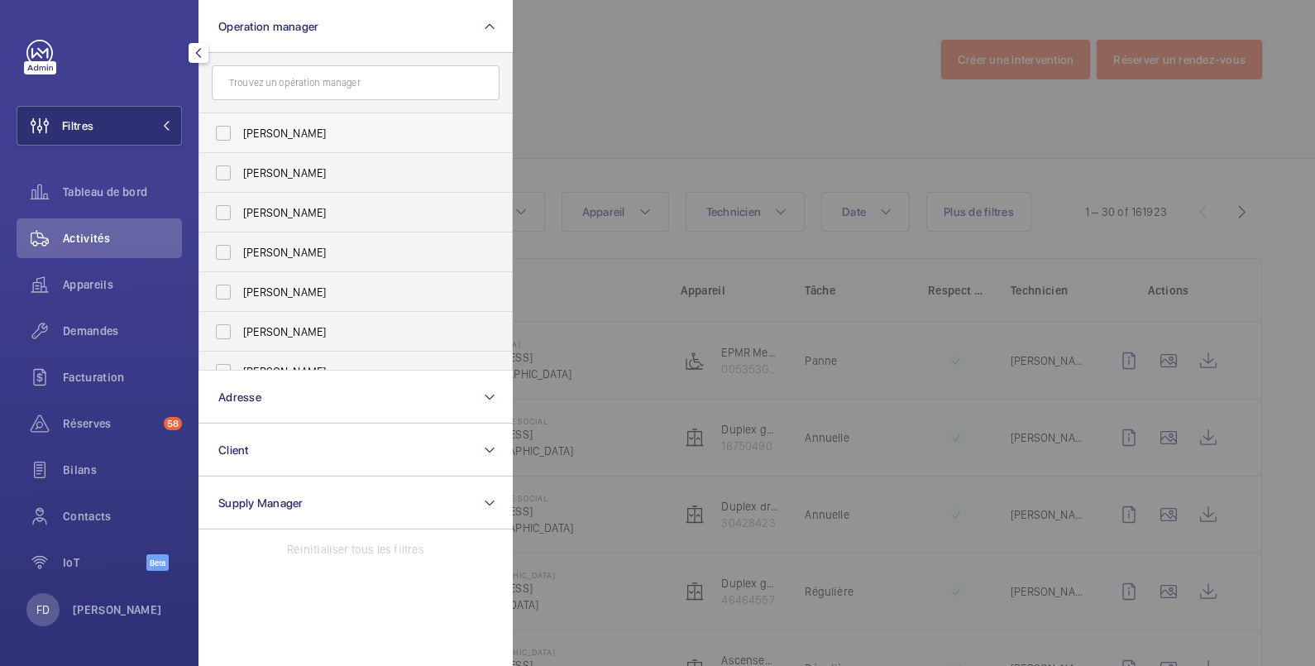
click at [271, 137] on span "[PERSON_NAME]" at bounding box center [357, 133] width 228 height 17
click at [240, 137] on input "[PERSON_NAME]" at bounding box center [223, 133] width 33 height 33
checkbox input "true"
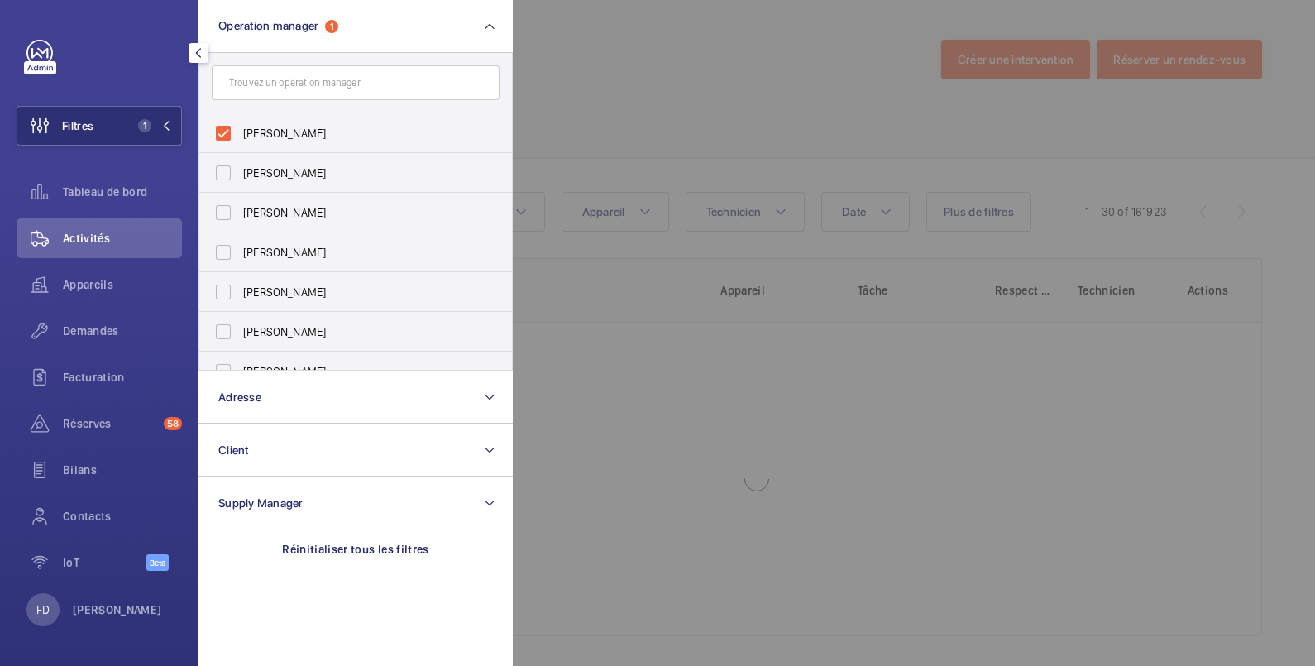
click at [574, 55] on div at bounding box center [1170, 333] width 1315 height 666
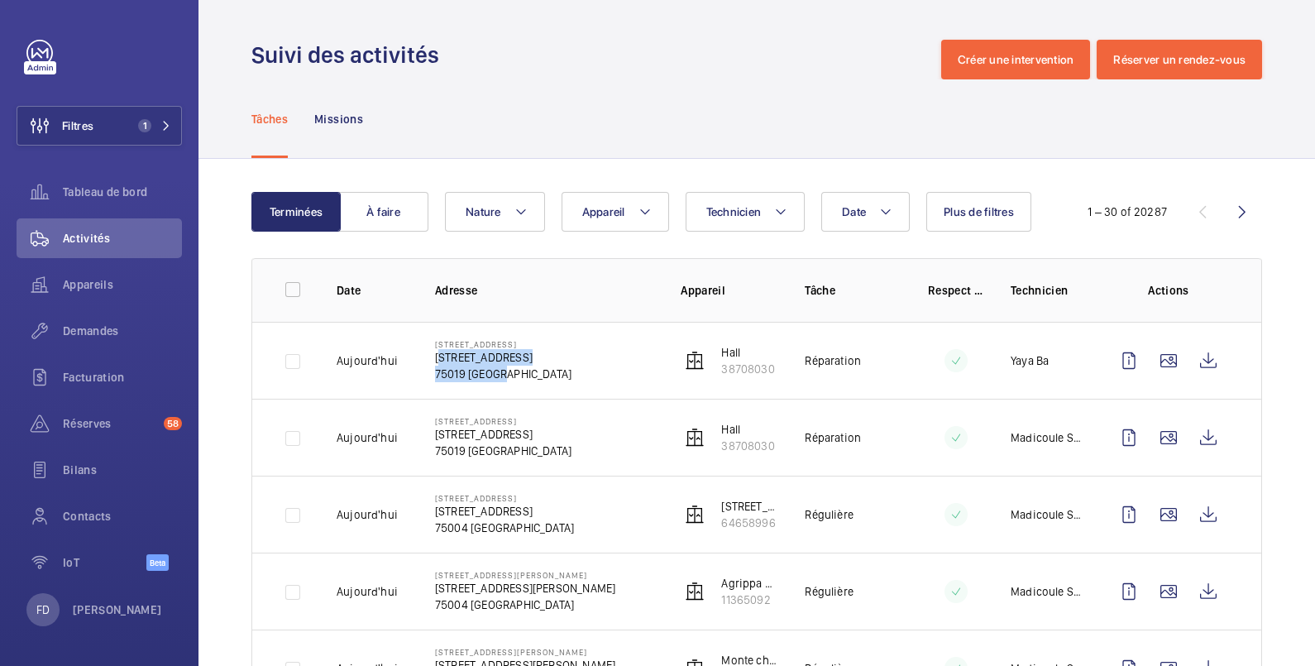
drag, startPoint x: 419, startPoint y: 354, endPoint x: 576, endPoint y: 369, distance: 157.9
click at [576, 369] on td "33 rue du Pré Saint Gervais 33 rue du Pré Saint Gervais 75019 PARIS" at bounding box center [532, 360] width 246 height 77
copy div "33 rue du Pré Saint Gervais 75019 PARIS"
click at [78, 198] on span "Tableau de bord" at bounding box center [122, 192] width 119 height 17
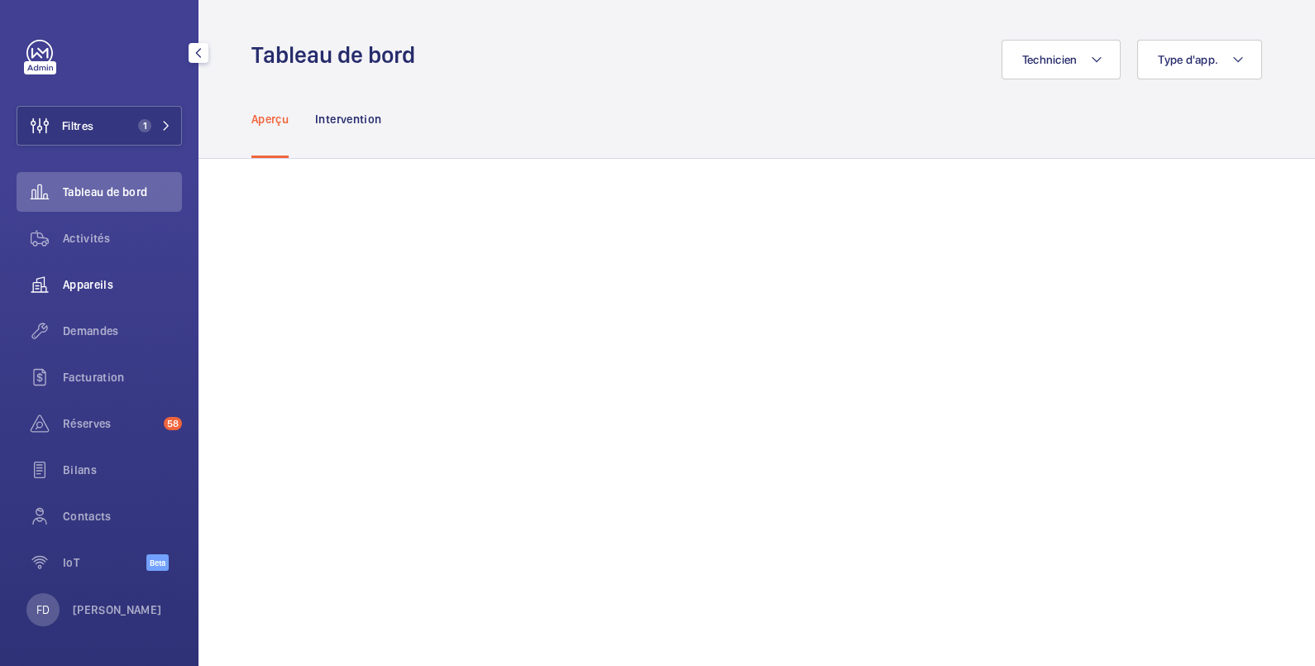
click at [103, 285] on span "Appareils" at bounding box center [122, 284] width 119 height 17
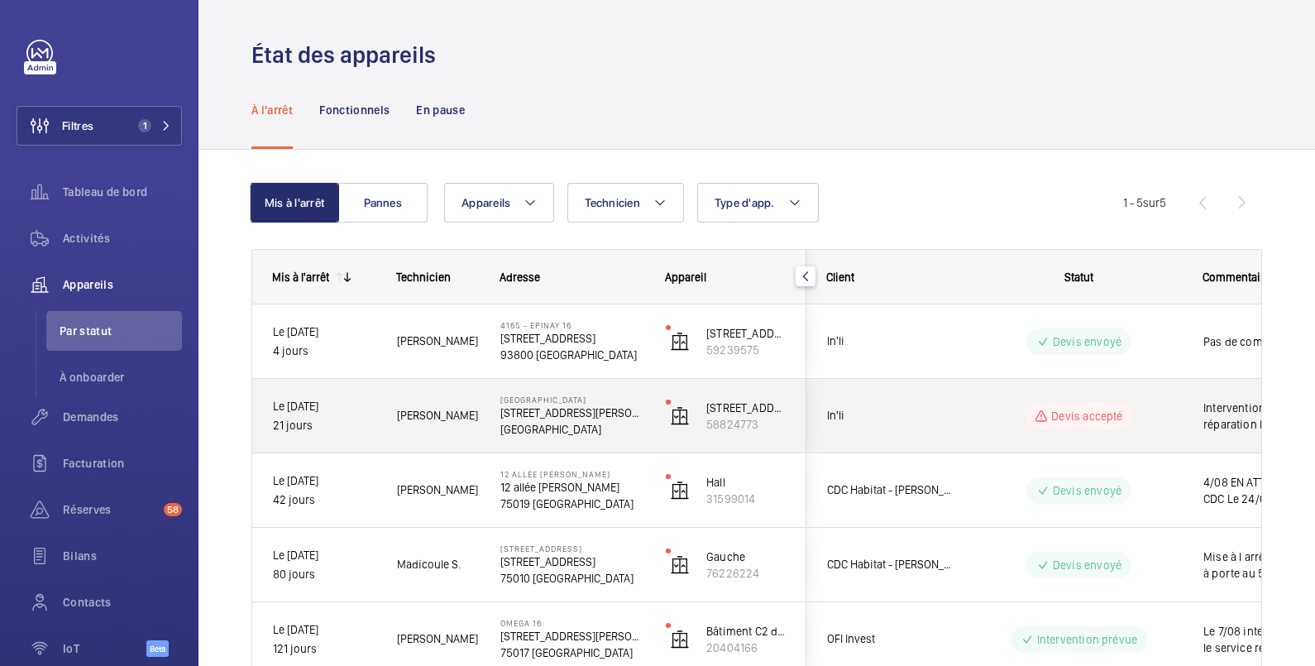
click at [1165, 410] on wm-front-pills-cell "Devis accepté" at bounding box center [1079, 416] width 206 height 26
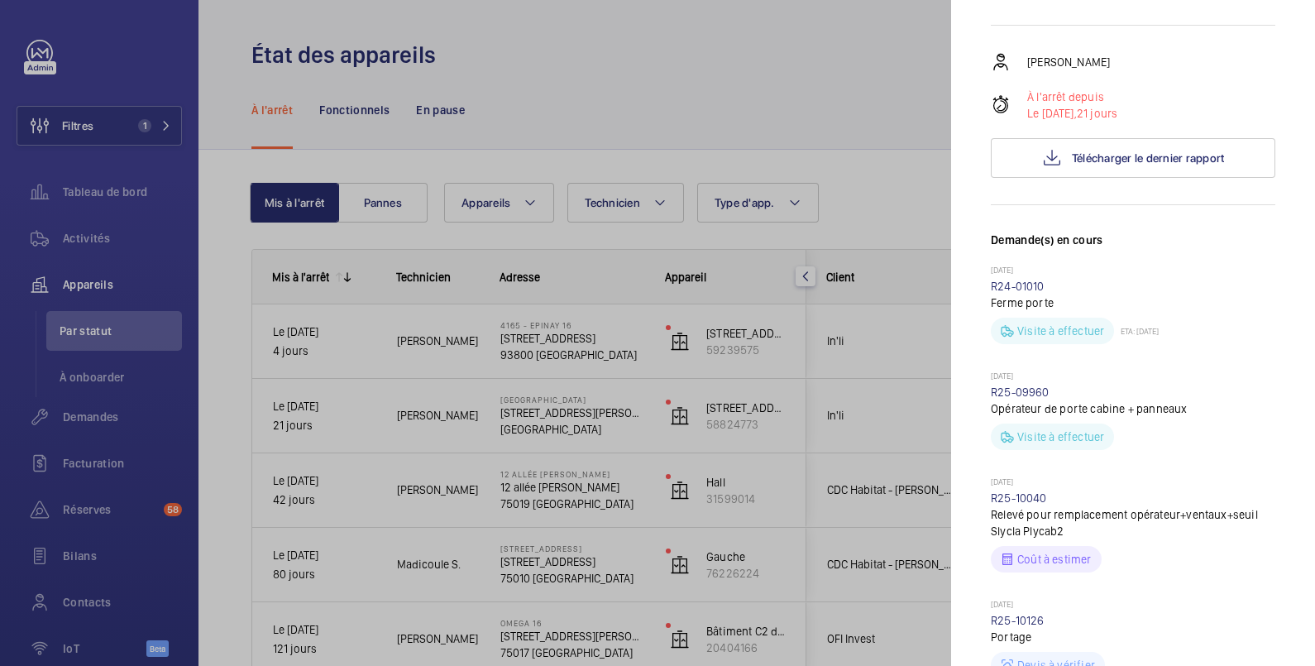
scroll to position [551, 0]
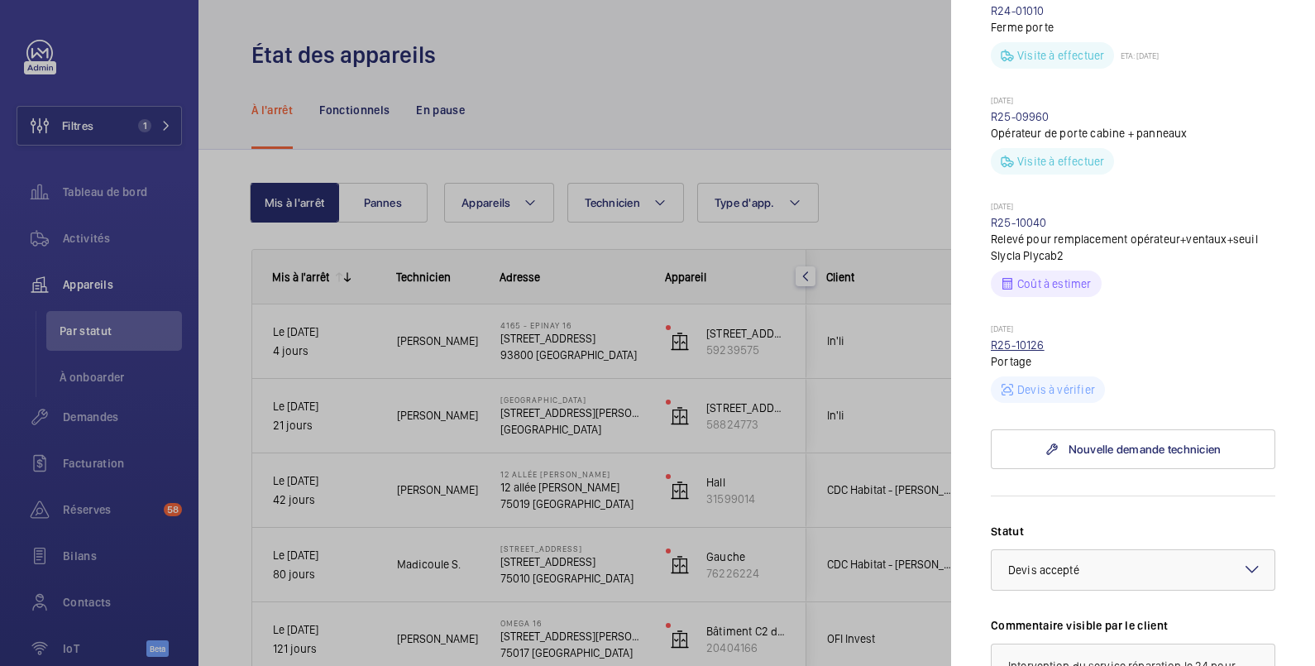
click at [1026, 343] on link "R25-10126" at bounding box center [1018, 344] width 54 height 13
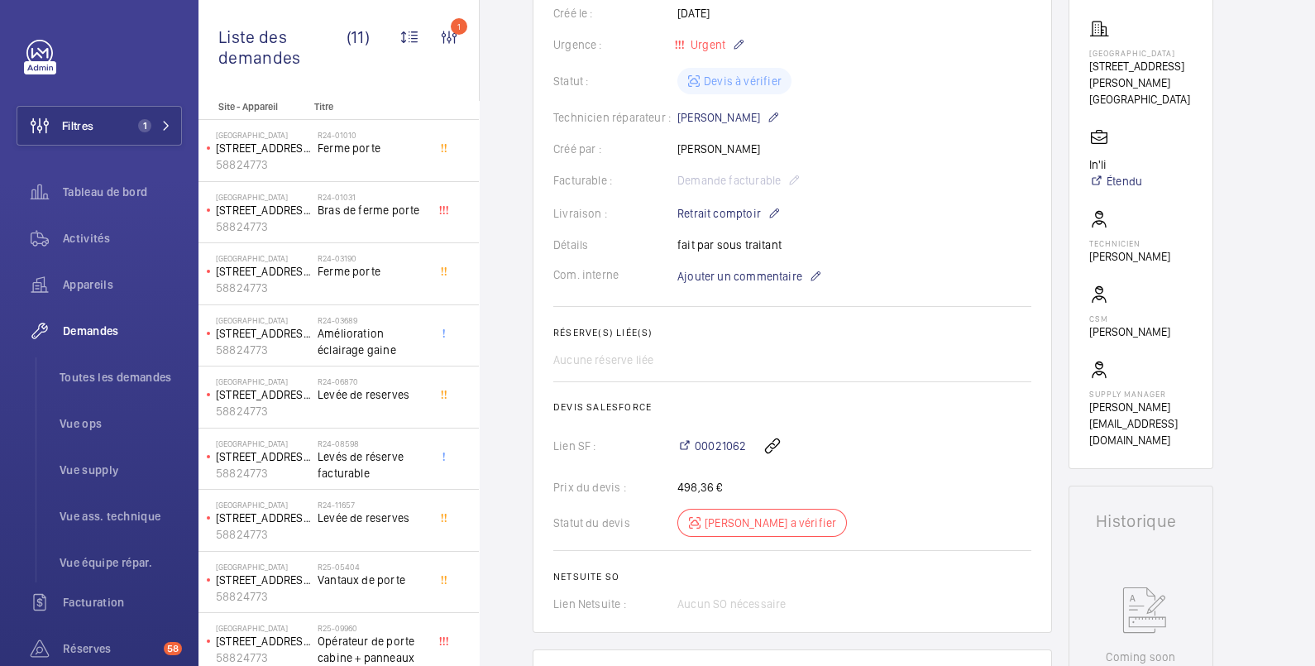
scroll to position [309, 0]
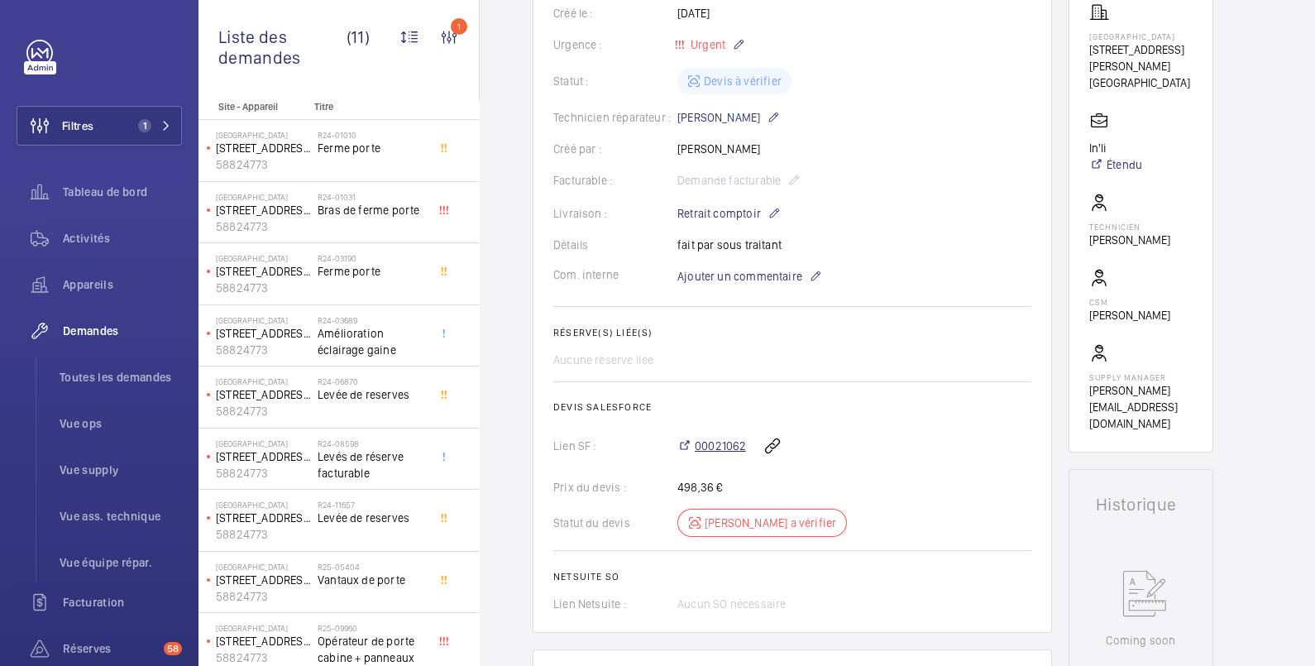
click at [707, 443] on span "00021062" at bounding box center [720, 446] width 51 height 17
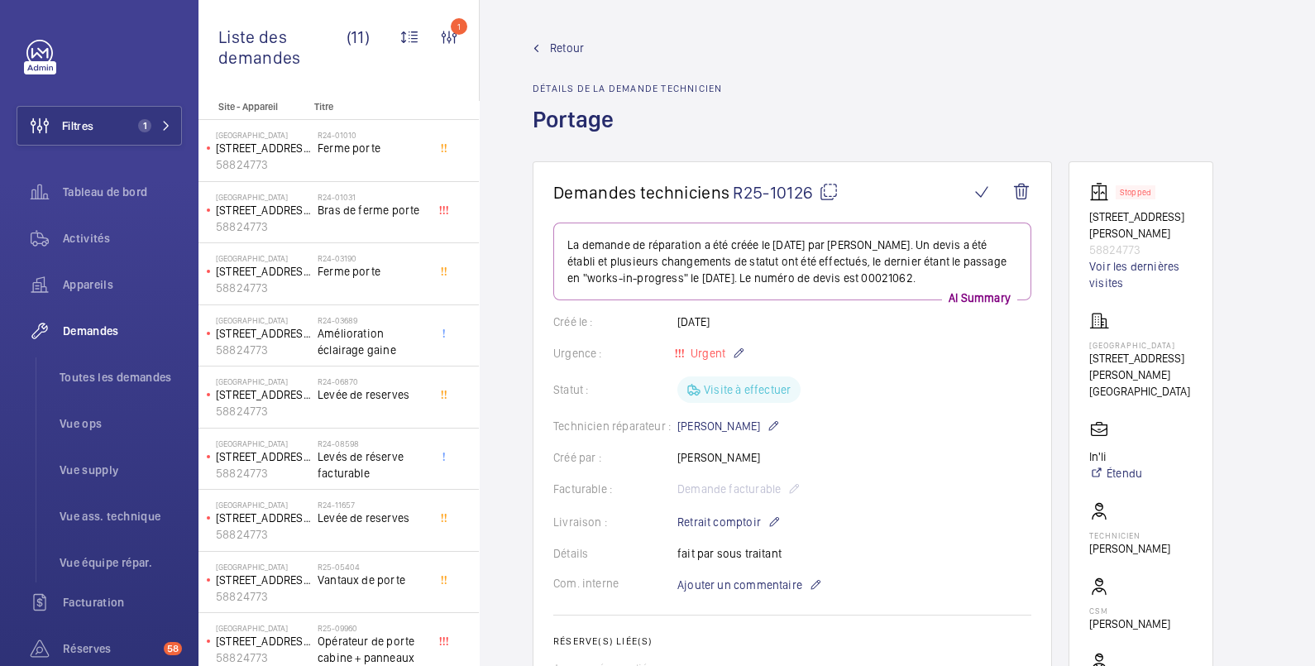
click at [571, 48] on span "Retour" at bounding box center [567, 48] width 34 height 17
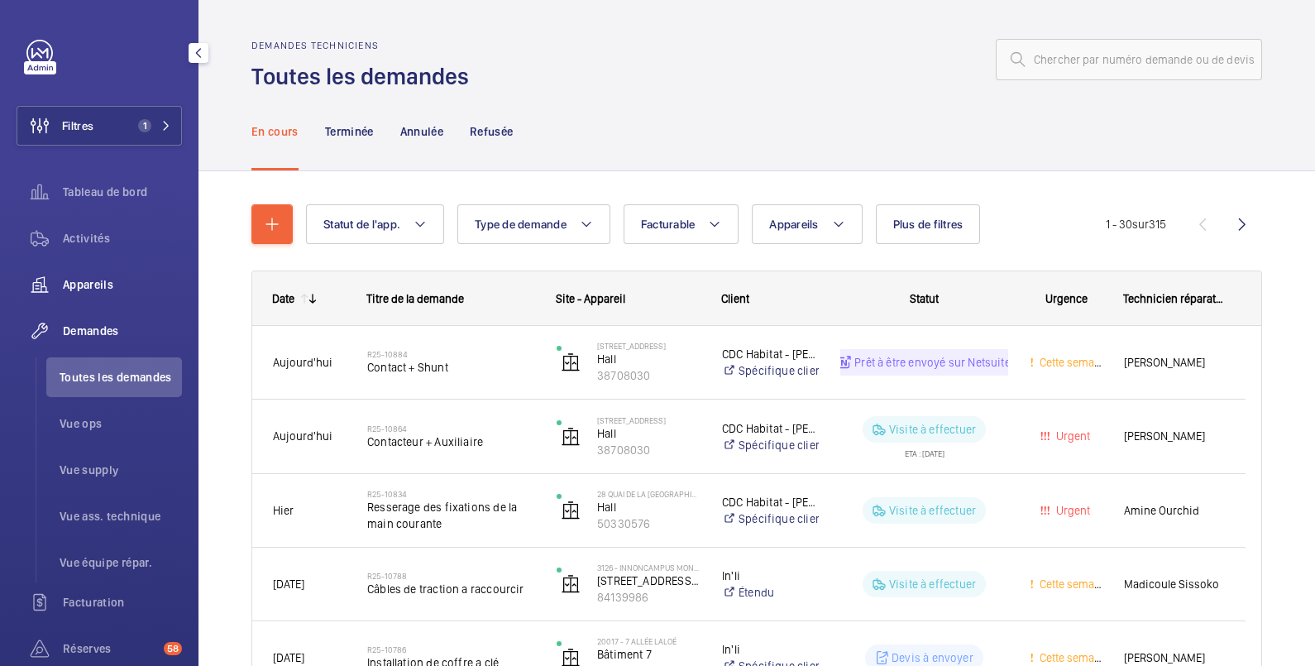
click at [95, 279] on span "Appareils" at bounding box center [122, 284] width 119 height 17
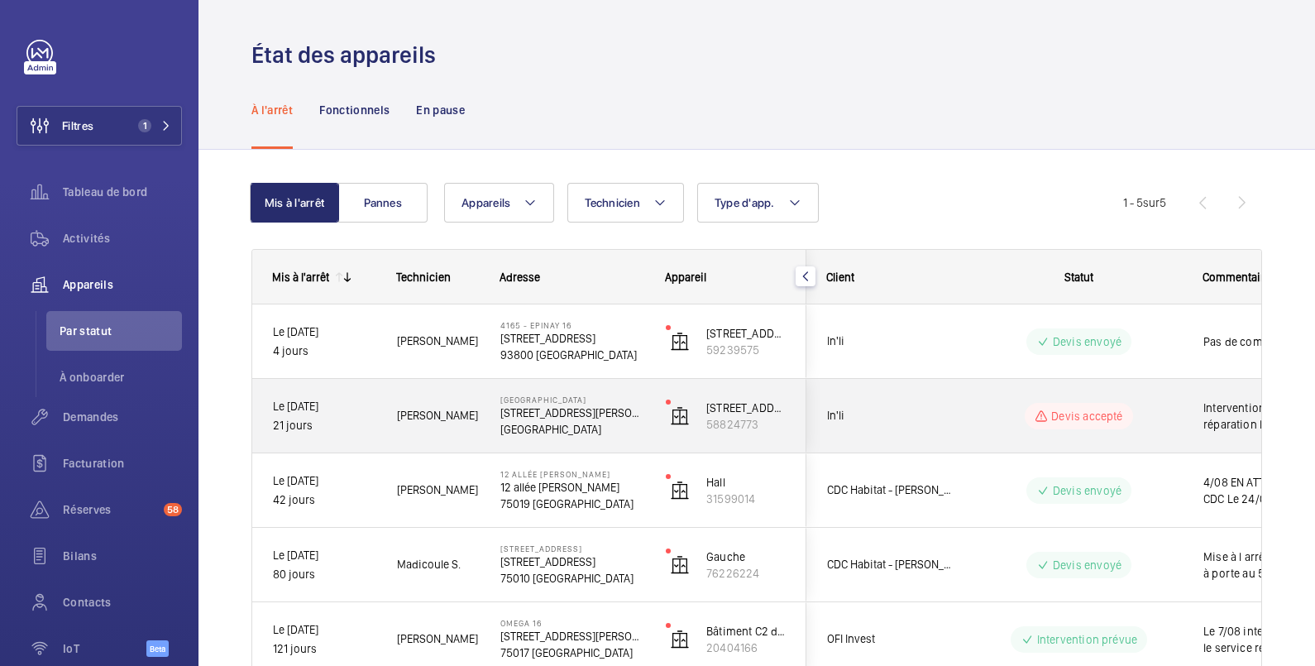
click at [1191, 410] on div "Intervention du service réparation le 24 pour évaluer les dégâts" at bounding box center [1279, 416] width 191 height 71
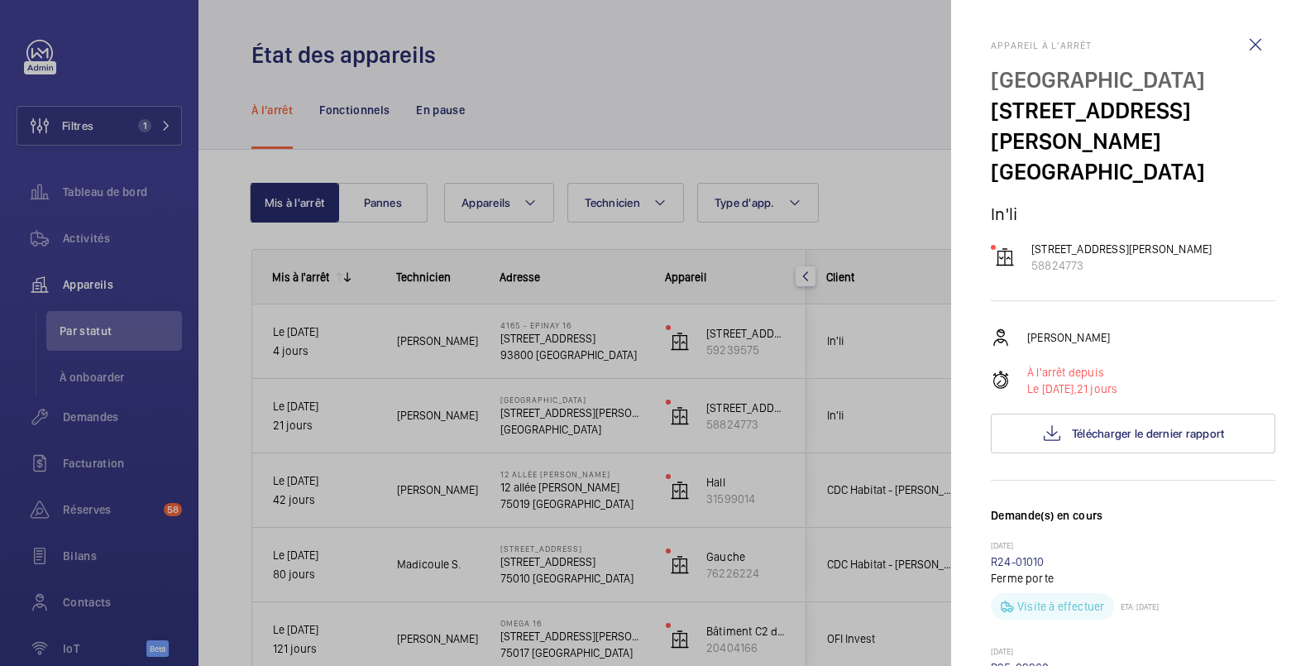
scroll to position [276, 0]
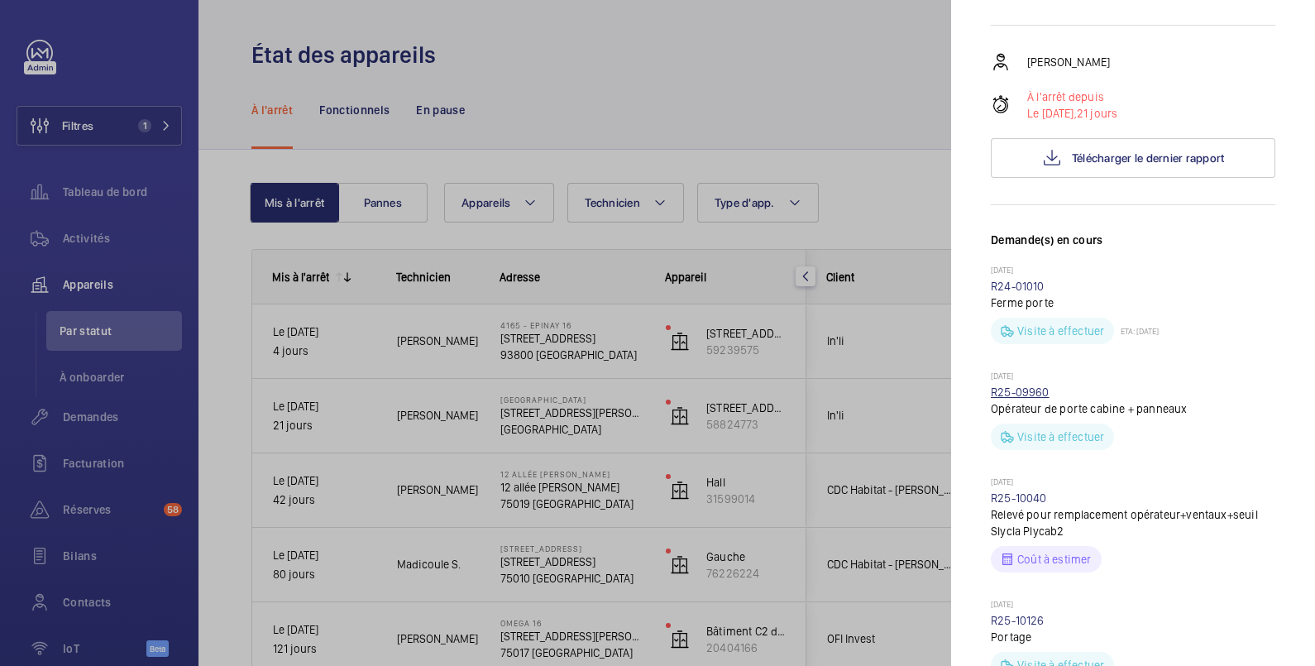
click at [1011, 392] on link "R25-09960" at bounding box center [1020, 392] width 59 height 13
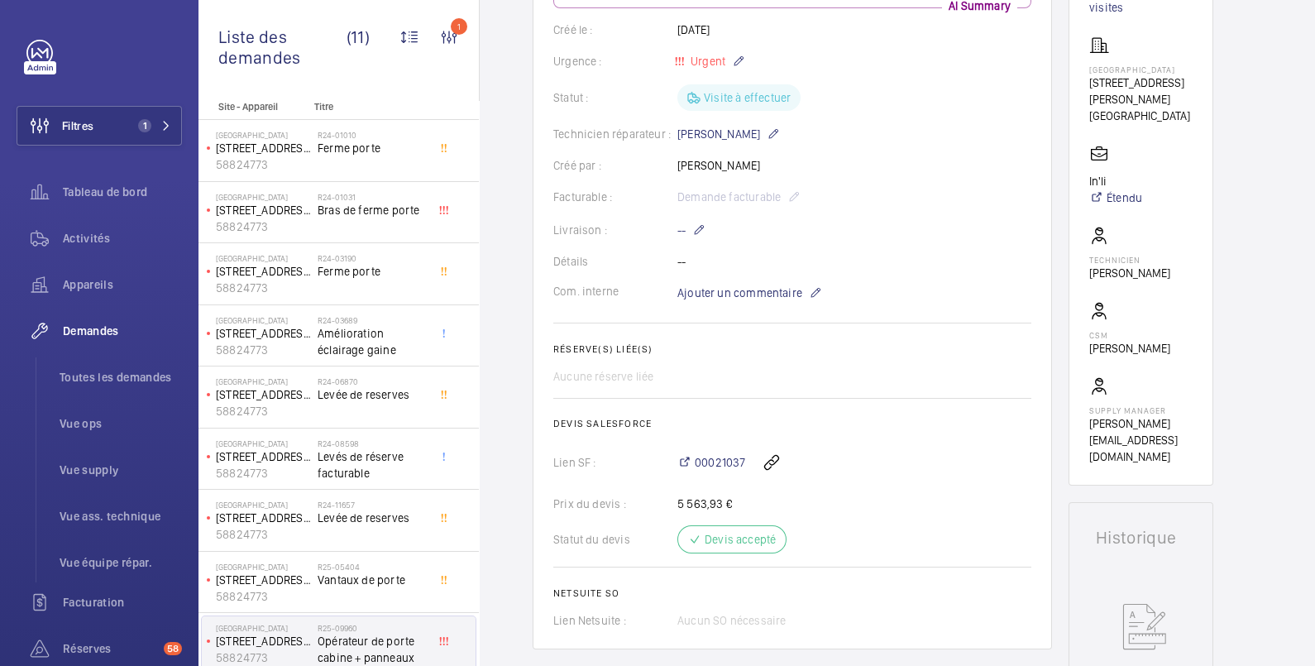
scroll to position [292, 0]
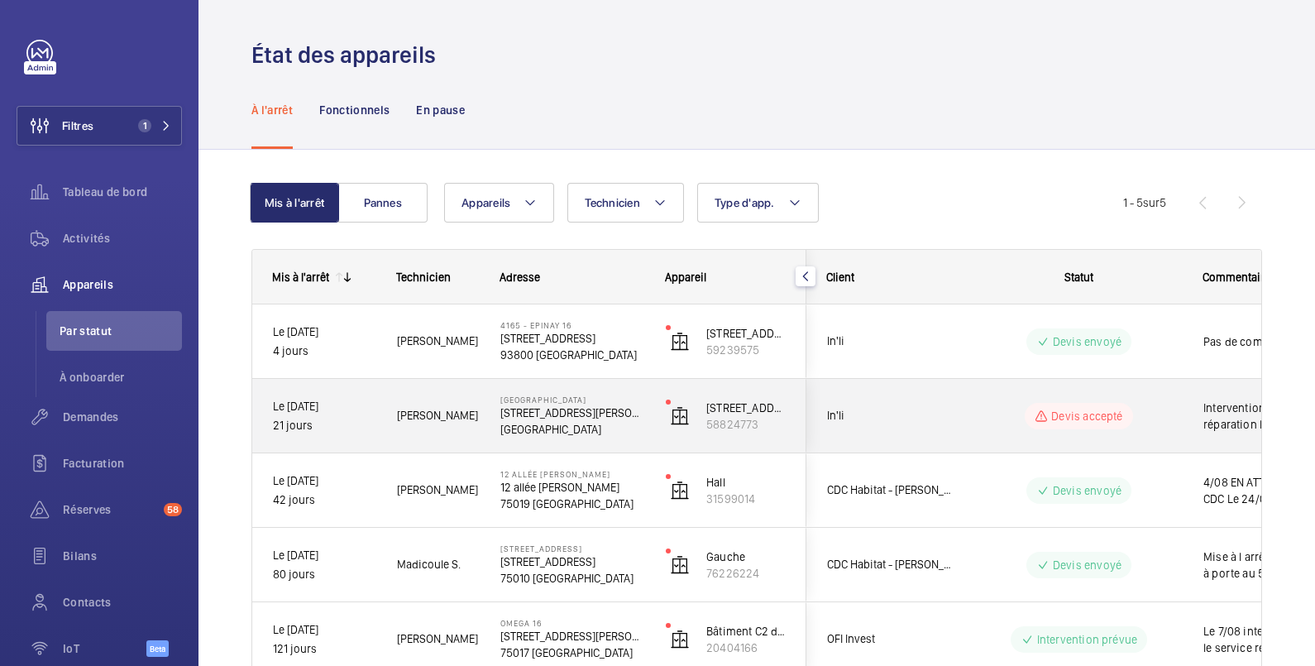
click at [1215, 411] on span "Intervention du service réparation le 24 pour évaluer les dégâts" at bounding box center [1289, 416] width 171 height 33
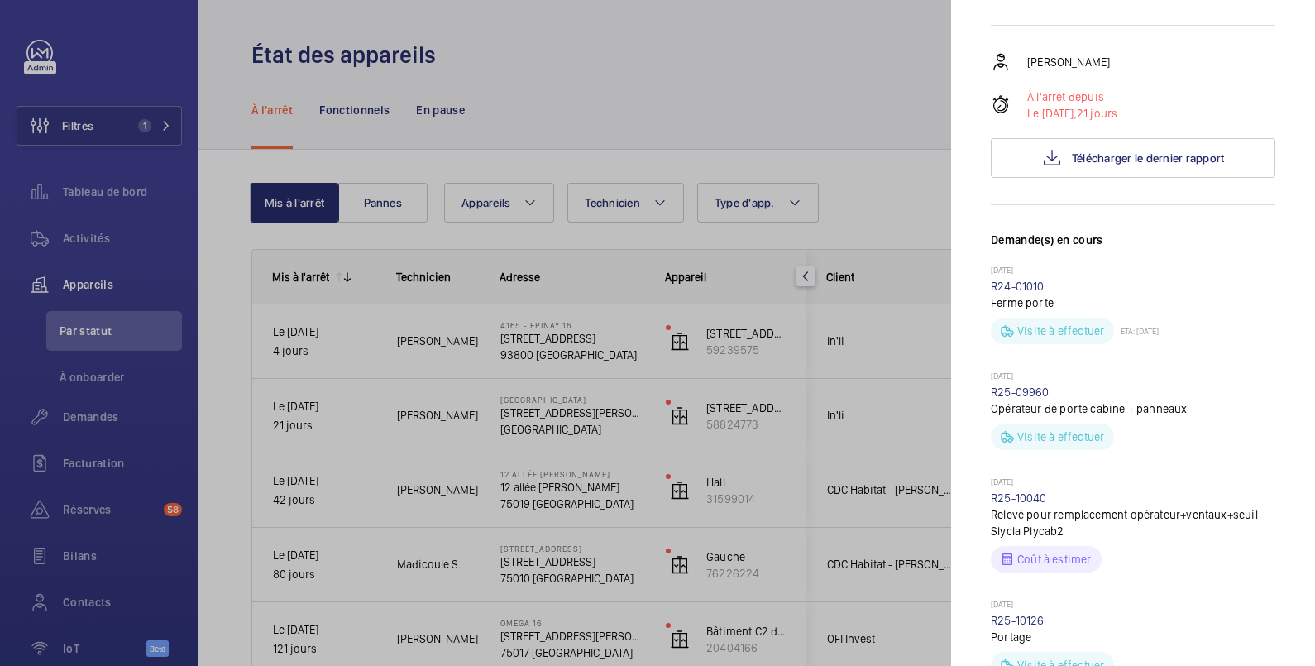
scroll to position [551, 0]
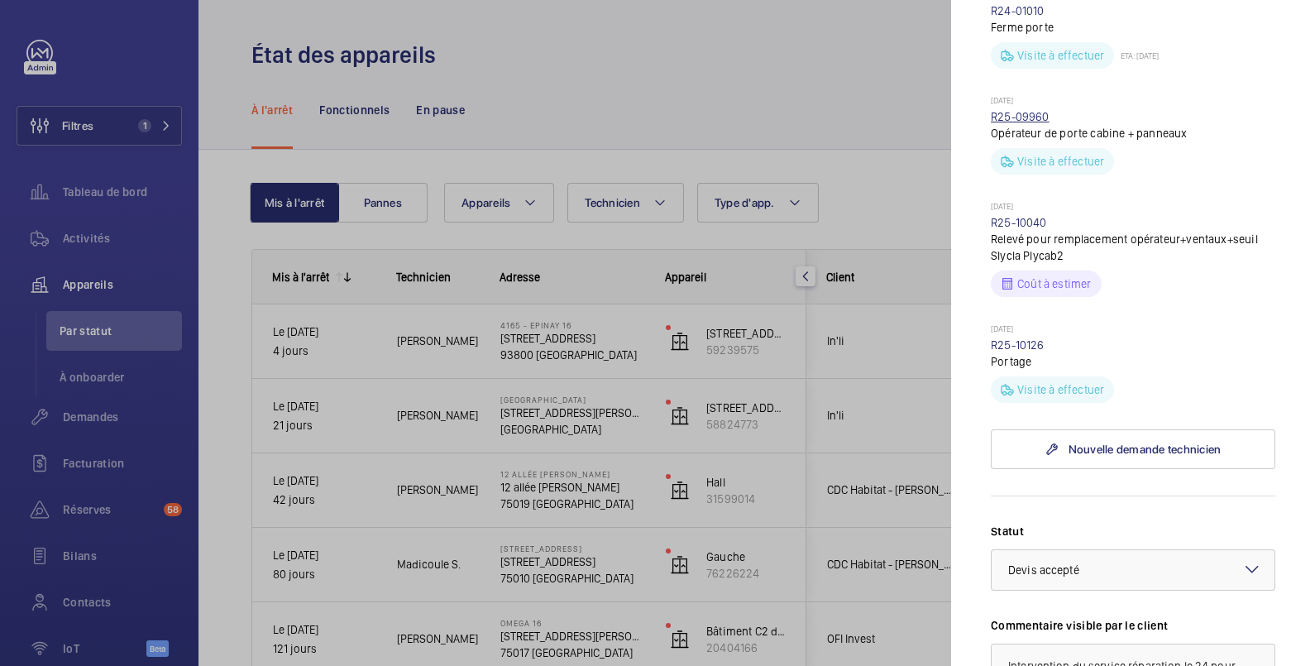
click at [1047, 111] on link "R25-09960" at bounding box center [1020, 116] width 59 height 13
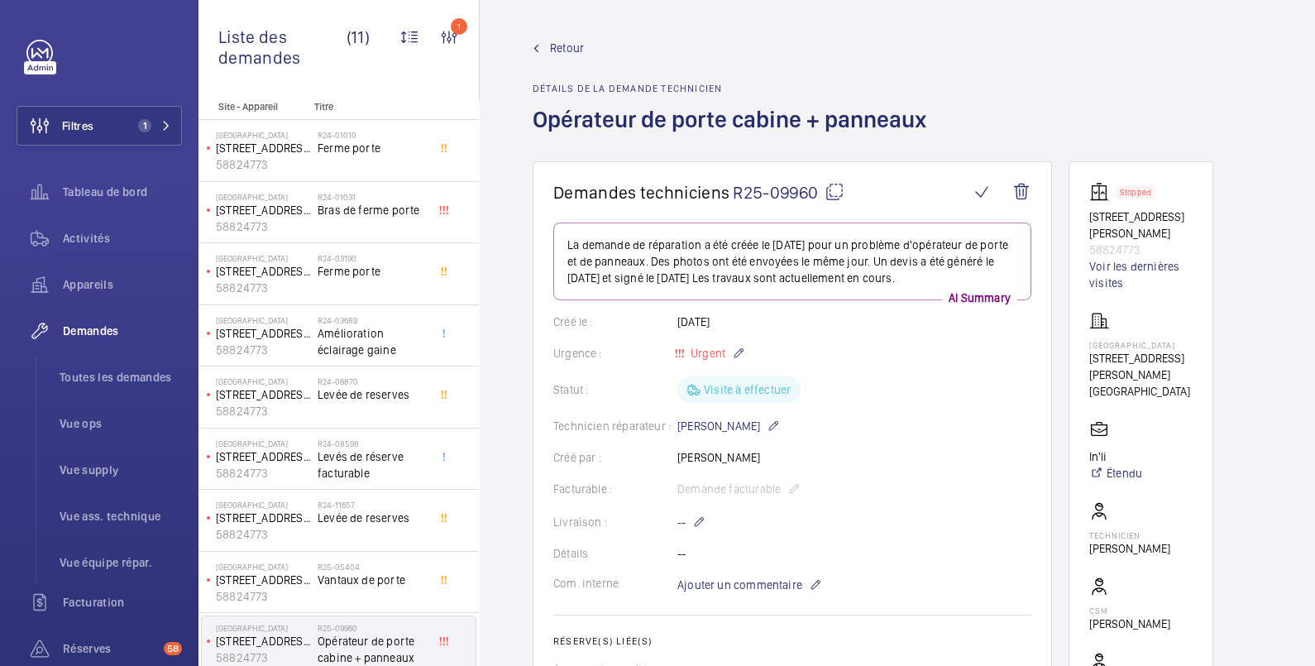
scroll to position [276, 0]
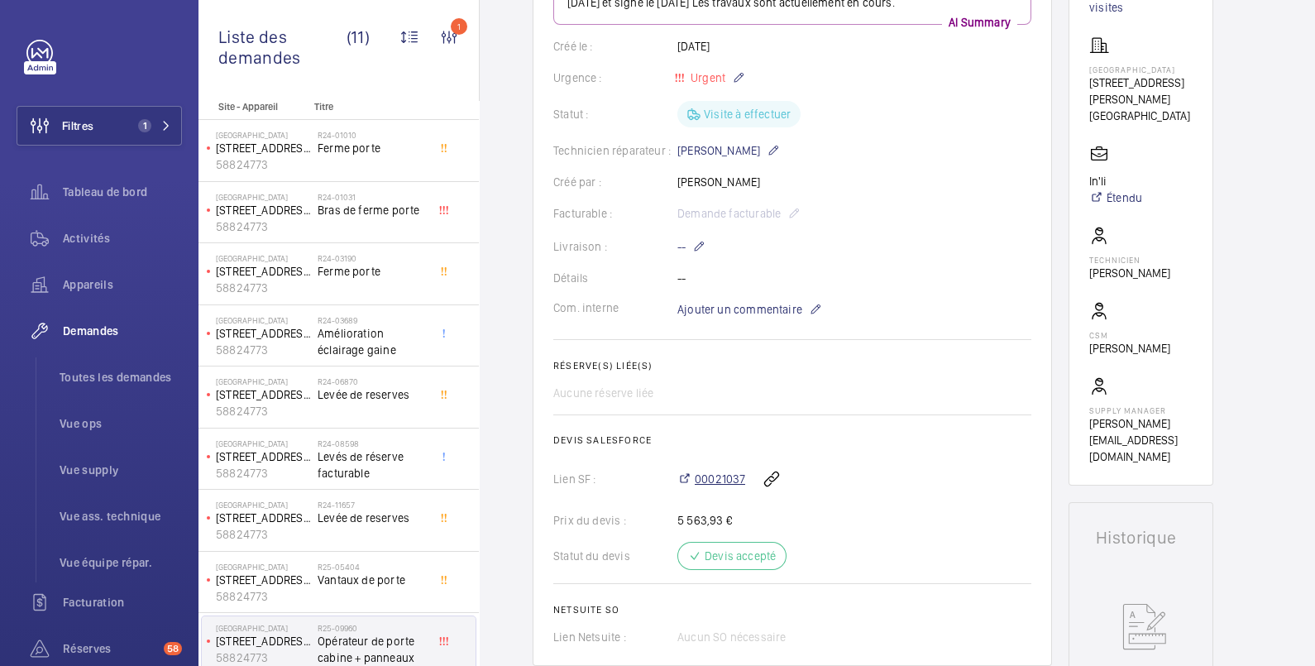
click at [732, 480] on span "00021037" at bounding box center [720, 479] width 50 height 17
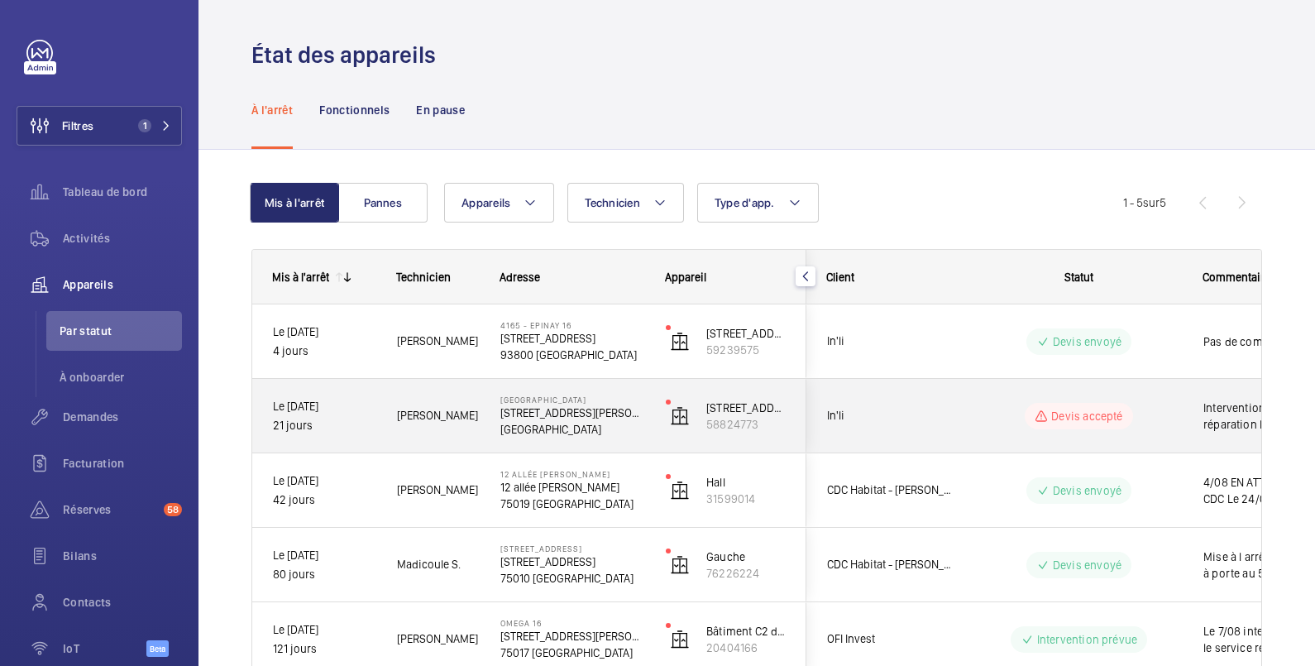
click at [1222, 407] on span "Intervention du service réparation le 24 pour évaluer les dégâts" at bounding box center [1289, 416] width 171 height 33
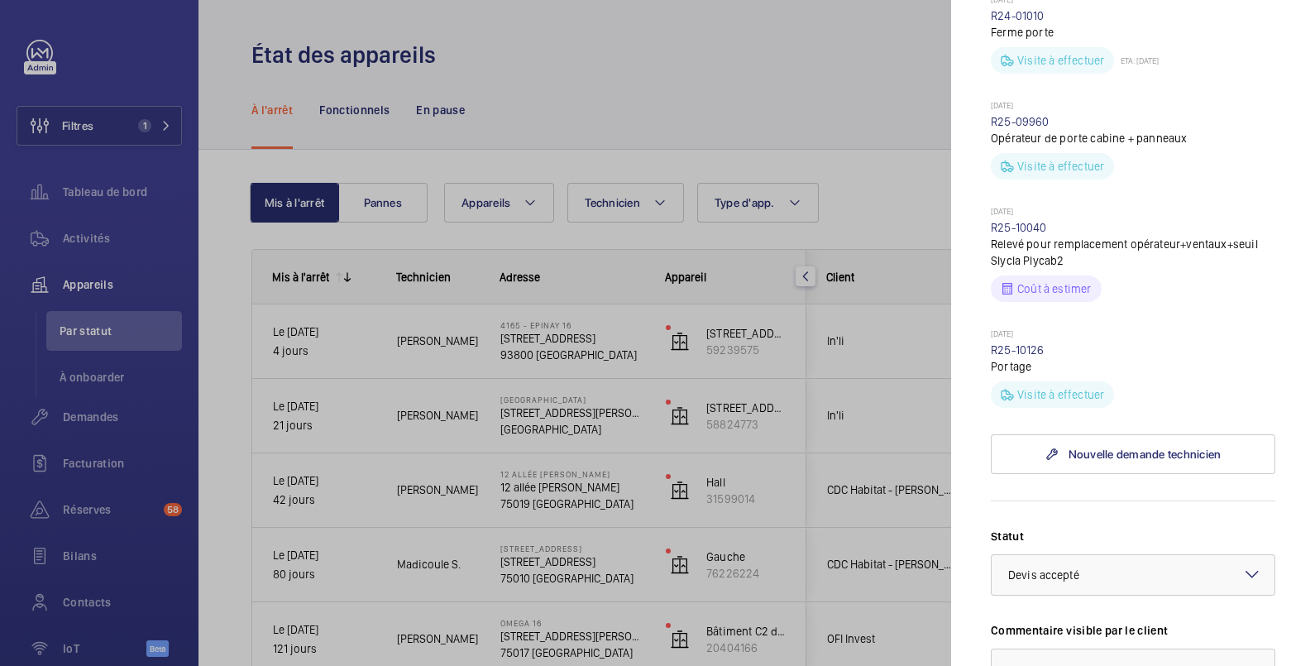
scroll to position [551, 0]
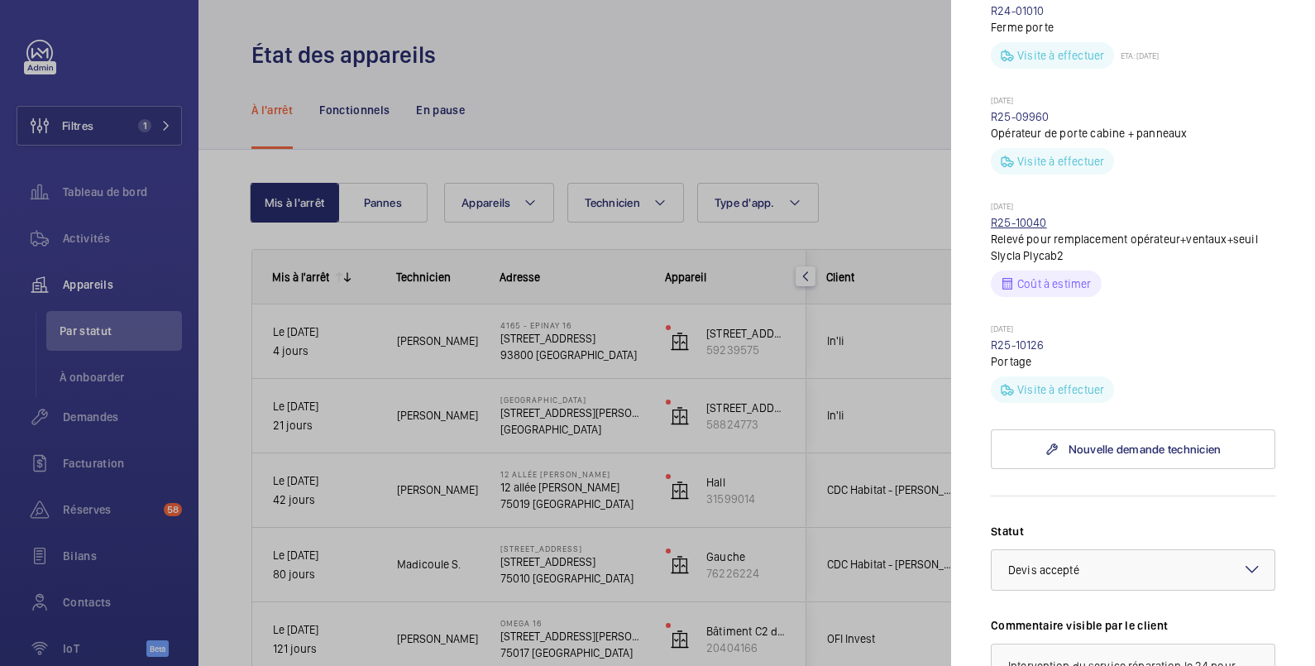
click at [1035, 222] on link "R25-10040" at bounding box center [1019, 222] width 56 height 13
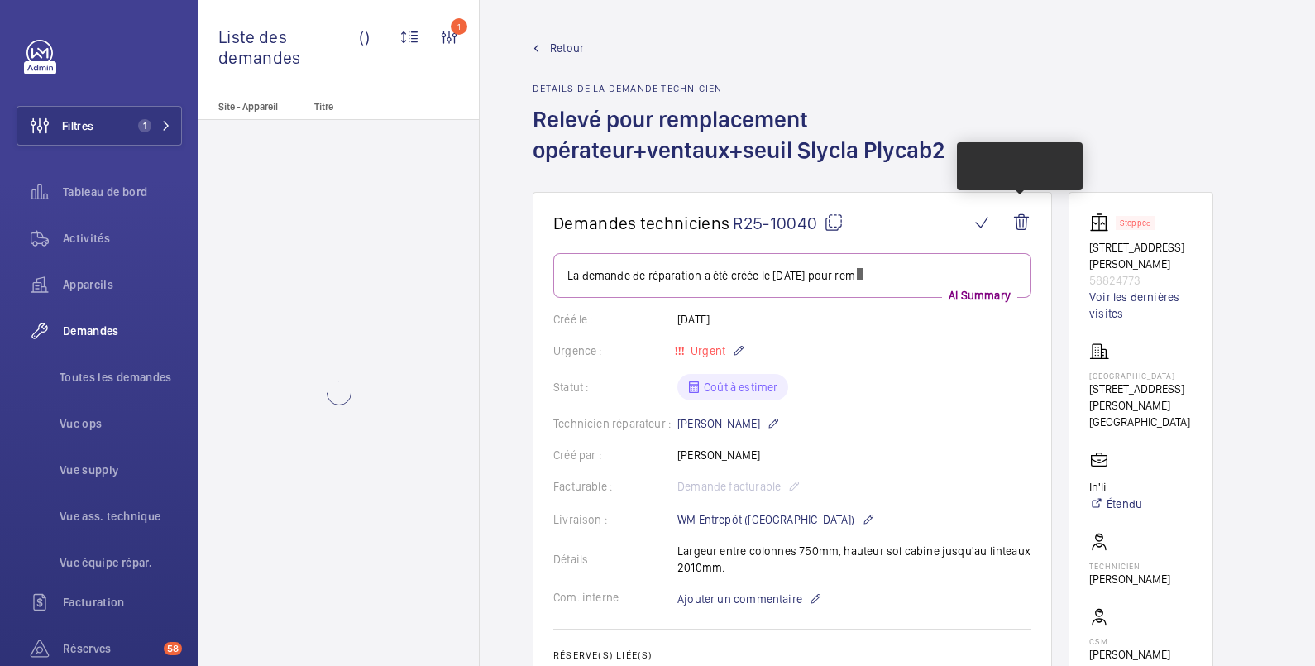
scroll to position [276, 0]
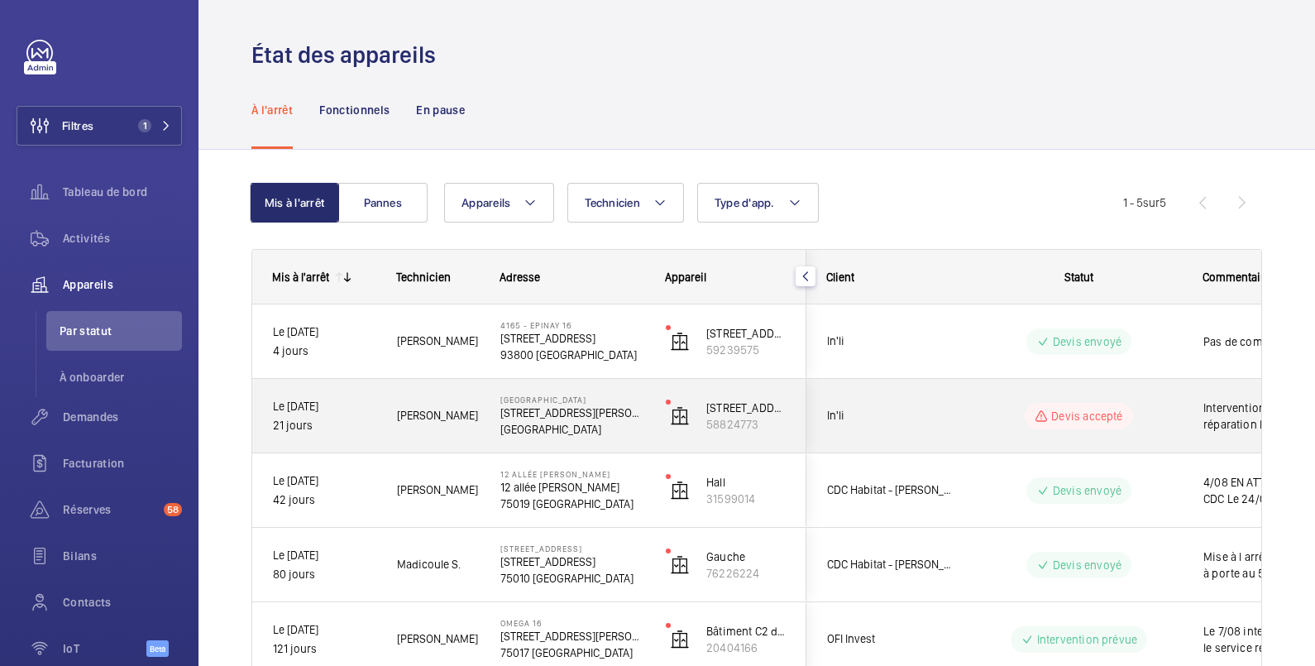
click at [1210, 405] on span "Intervention du service réparation le 24 pour évaluer les dégâts" at bounding box center [1289, 416] width 171 height 33
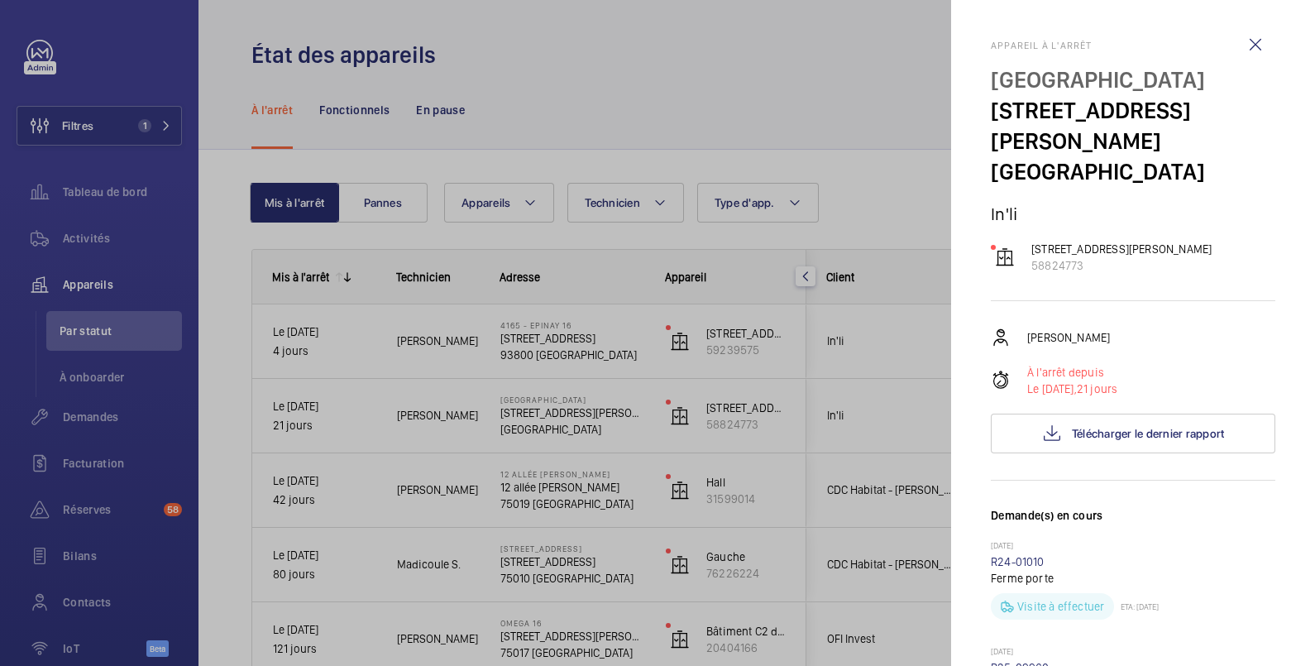
scroll to position [276, 0]
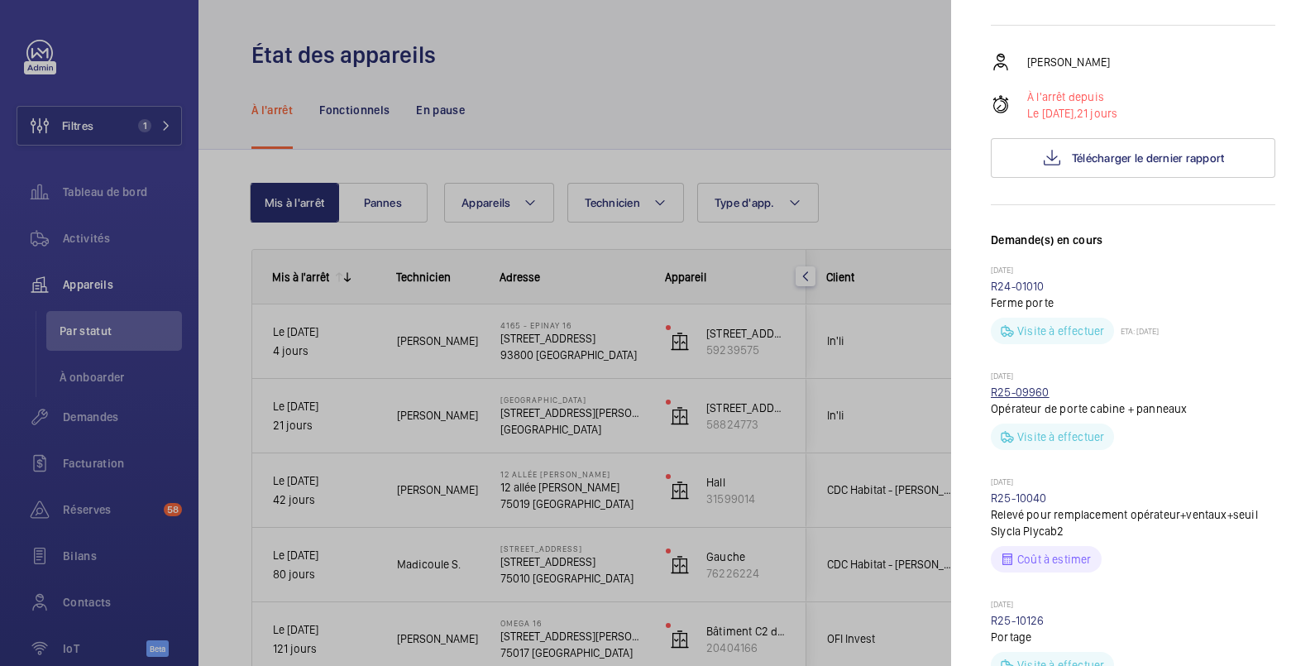
click at [1027, 392] on link "R25-09960" at bounding box center [1020, 392] width 59 height 13
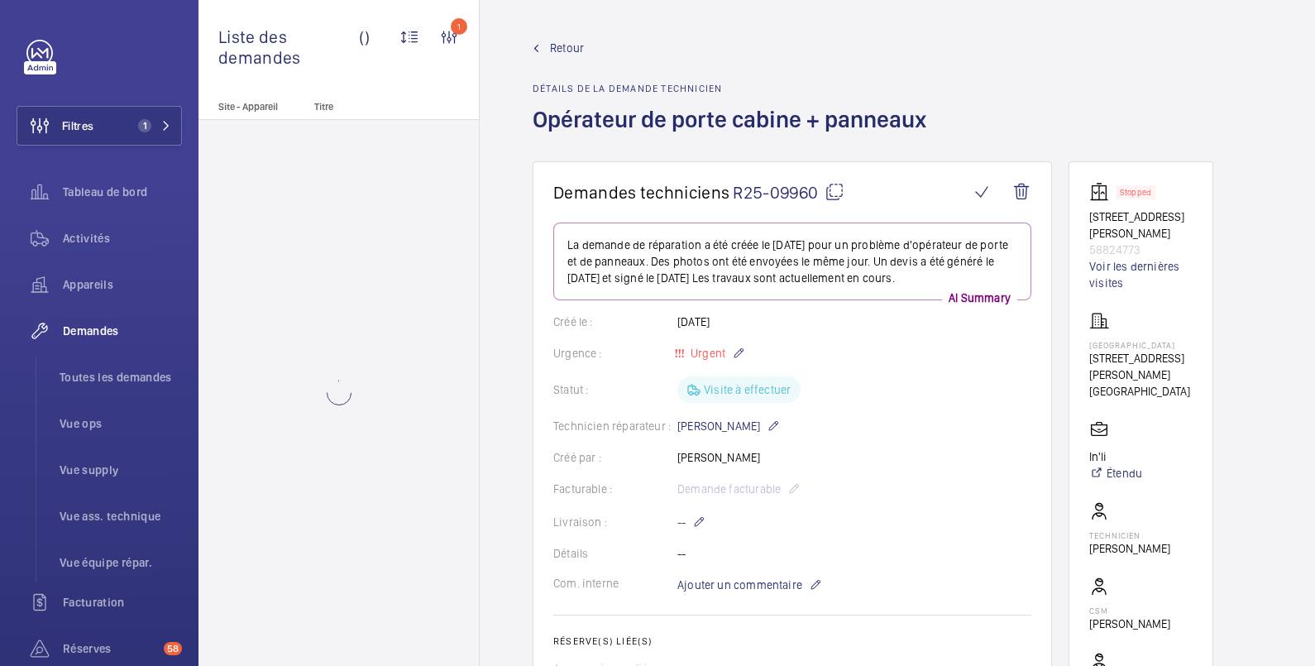
scroll to position [276, 0]
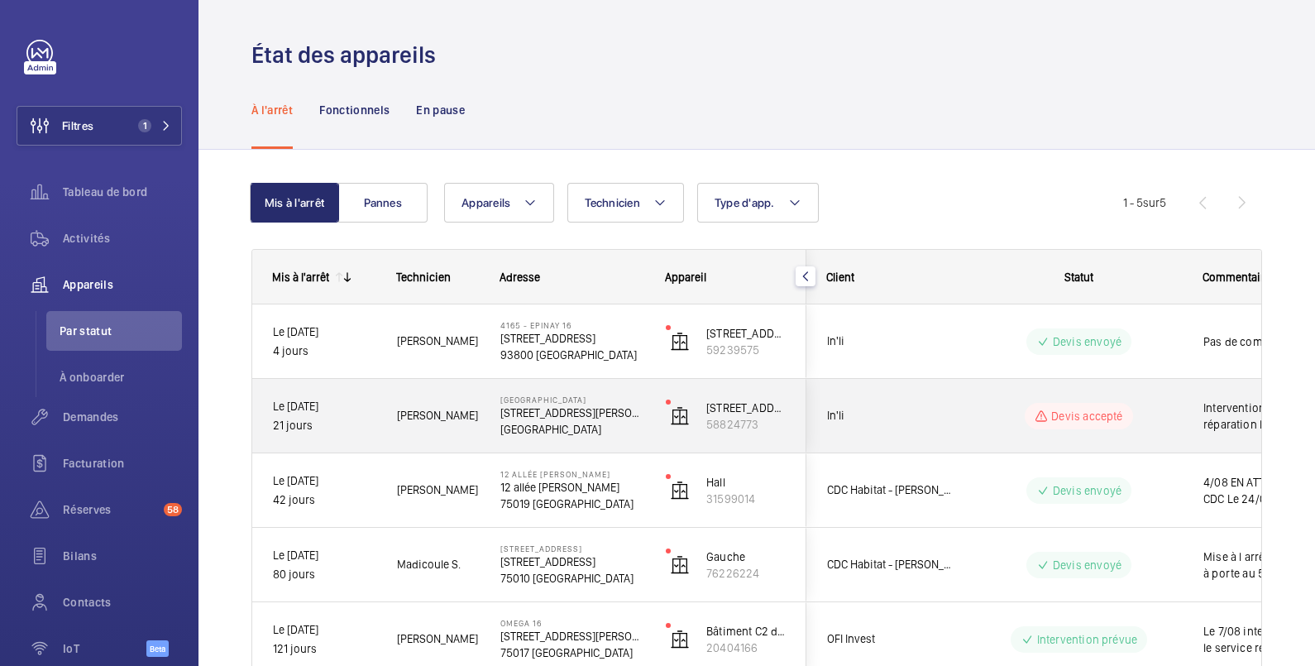
click at [1220, 414] on span "Intervention du service réparation le 24 pour évaluer les dégâts" at bounding box center [1289, 416] width 171 height 33
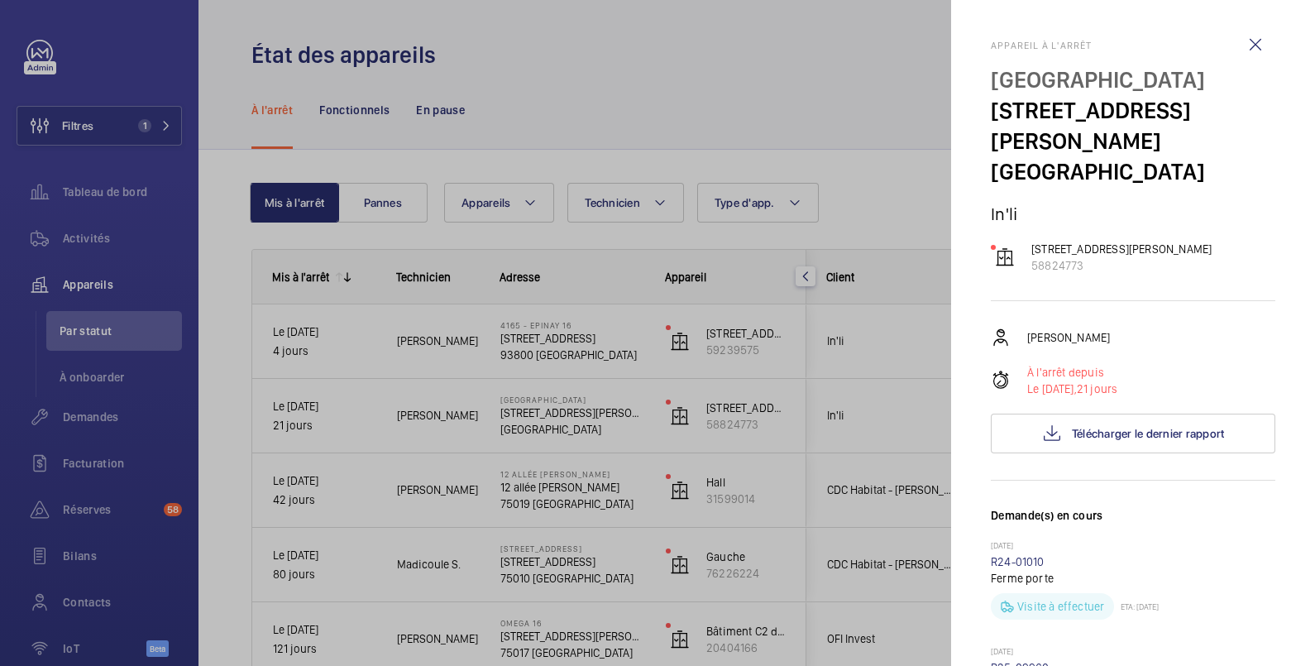
scroll to position [276, 0]
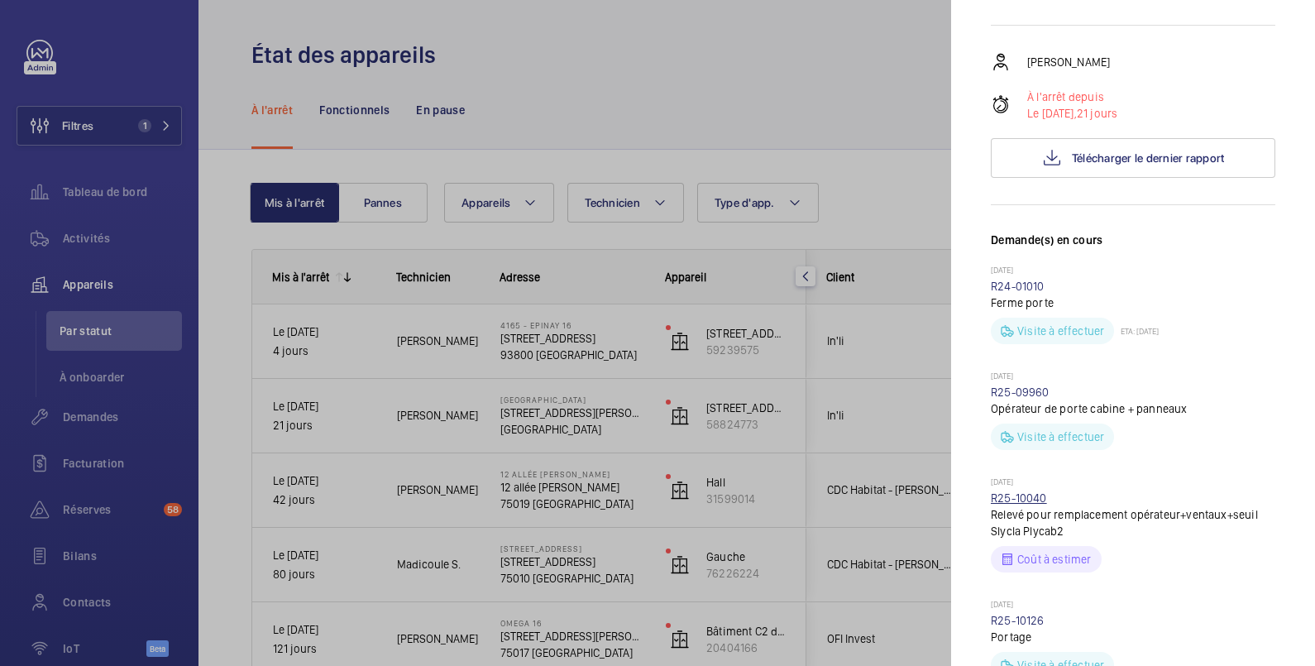
click at [1036, 496] on link "R25-10040" at bounding box center [1019, 497] width 56 height 13
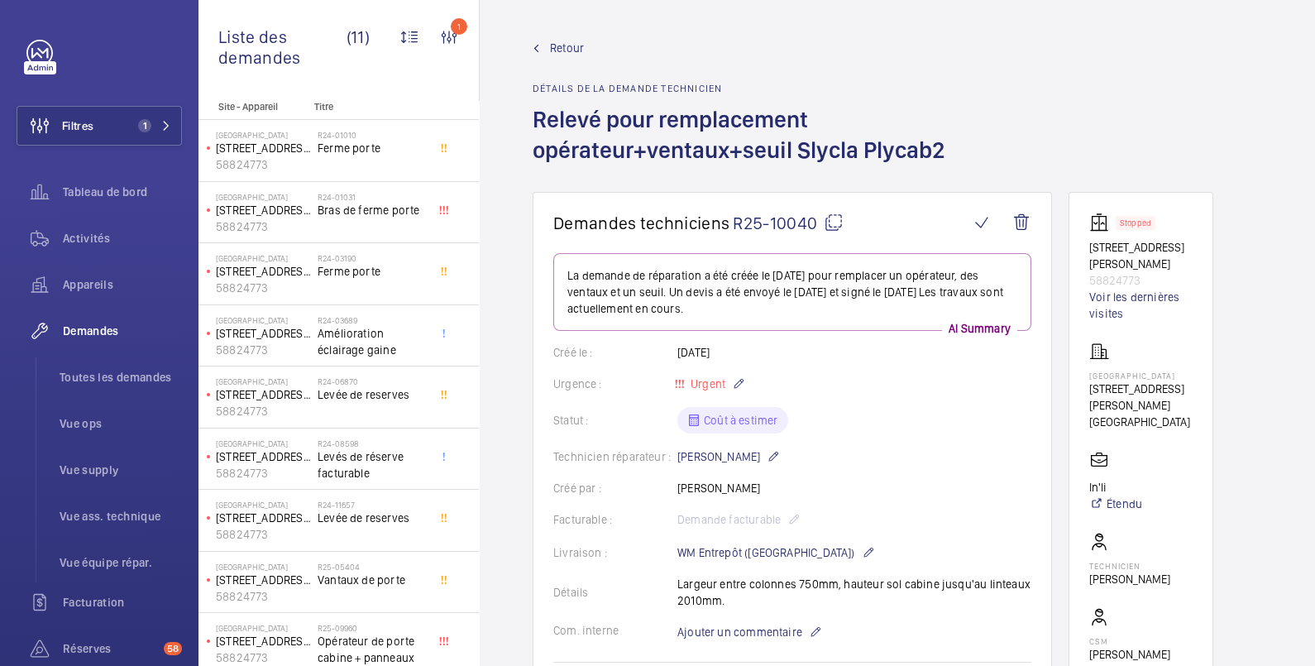
scroll to position [276, 0]
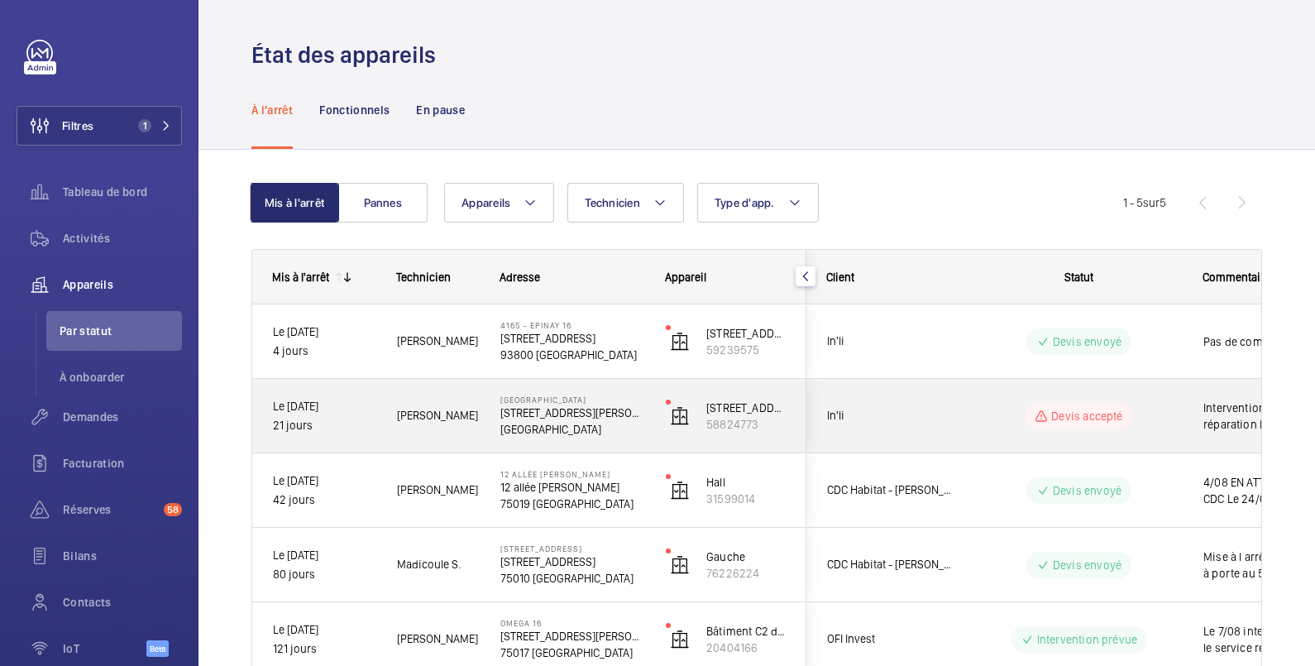
click at [1215, 411] on span "Intervention du service réparation le 24 pour évaluer les dégâts" at bounding box center [1289, 416] width 171 height 33
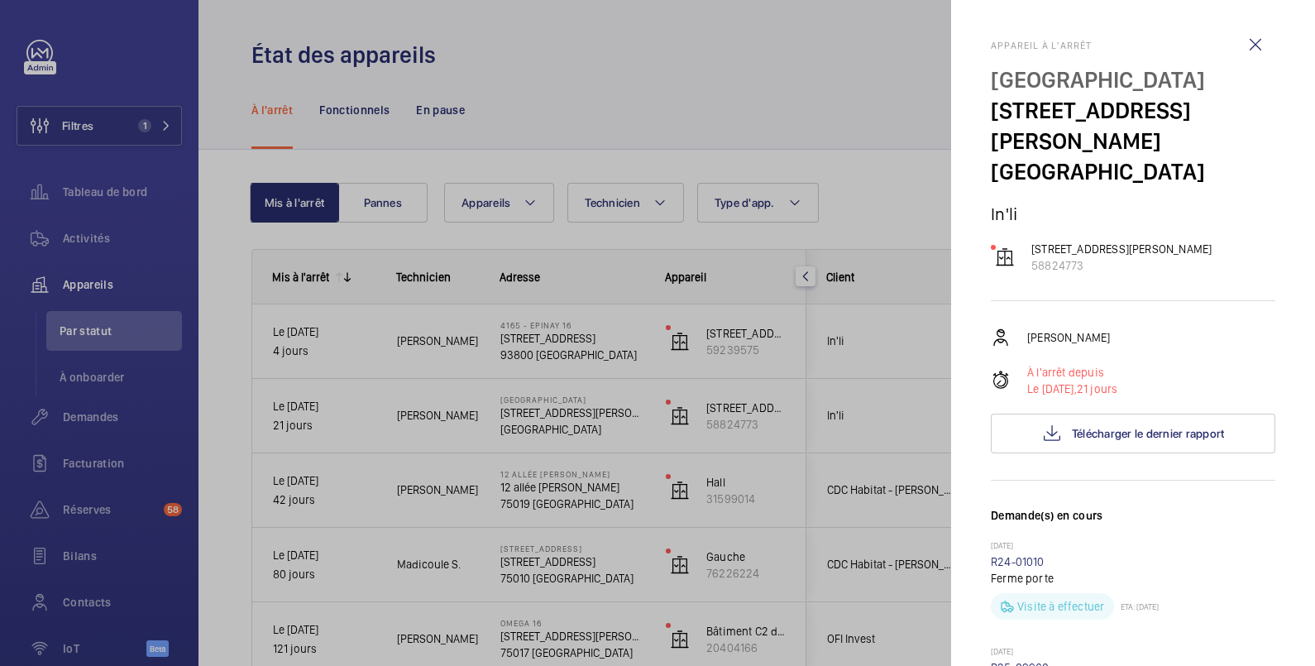
scroll to position [276, 0]
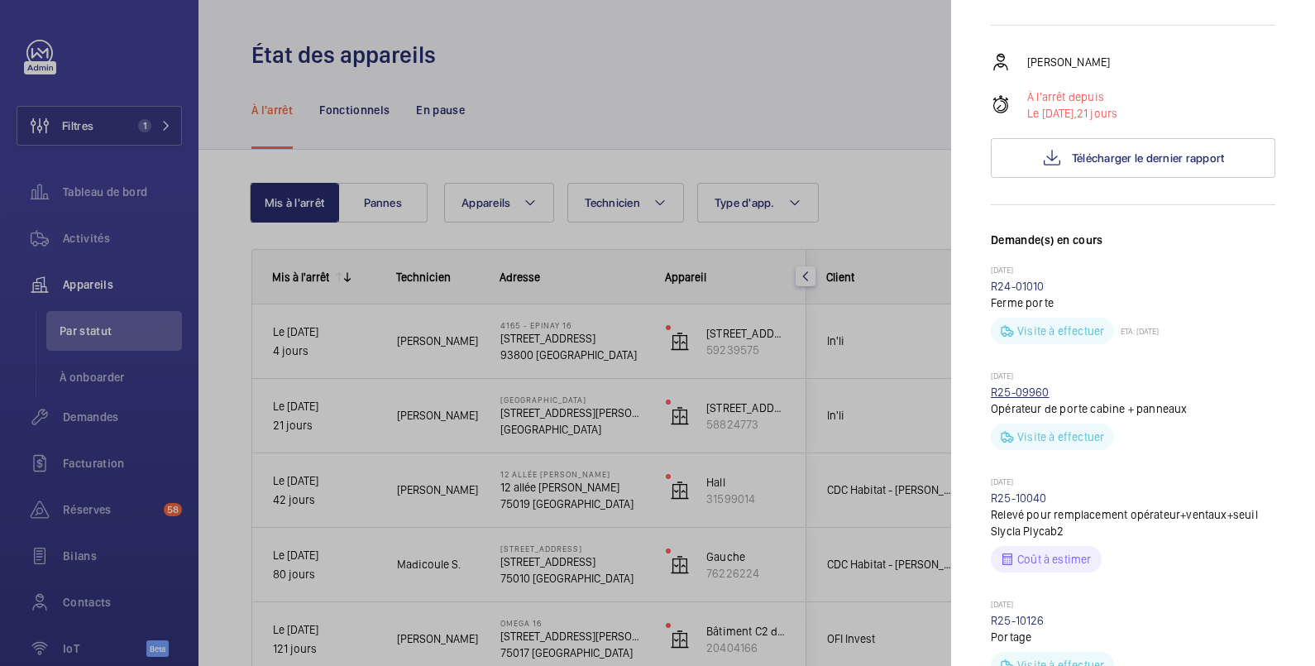
click at [1037, 391] on link "R25-09960" at bounding box center [1020, 392] width 59 height 13
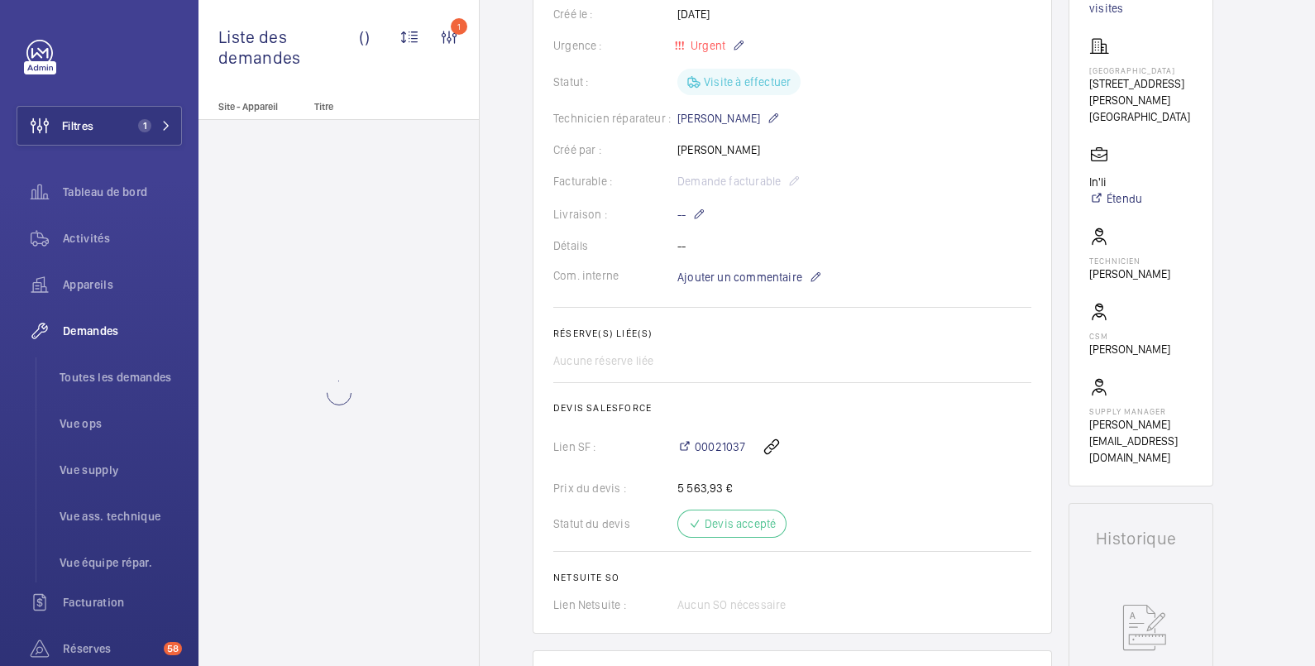
scroll to position [276, 0]
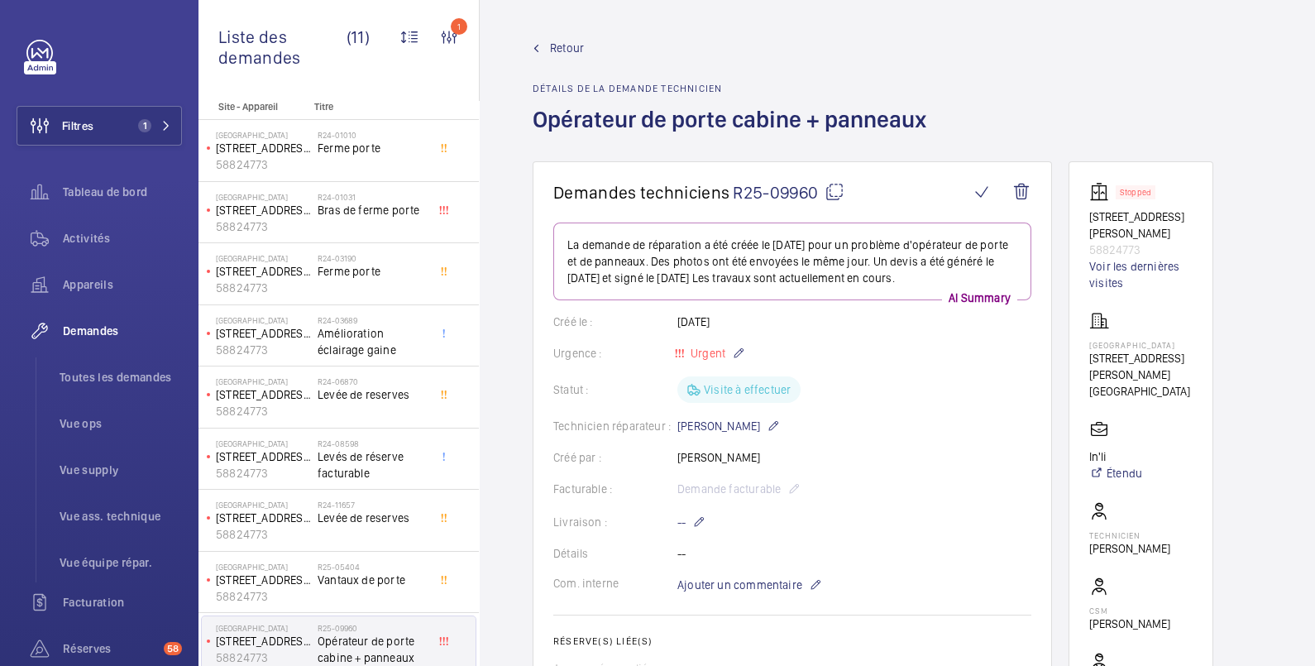
click at [572, 46] on span "Retour" at bounding box center [567, 48] width 34 height 17
